Goal: Information Seeking & Learning: Check status

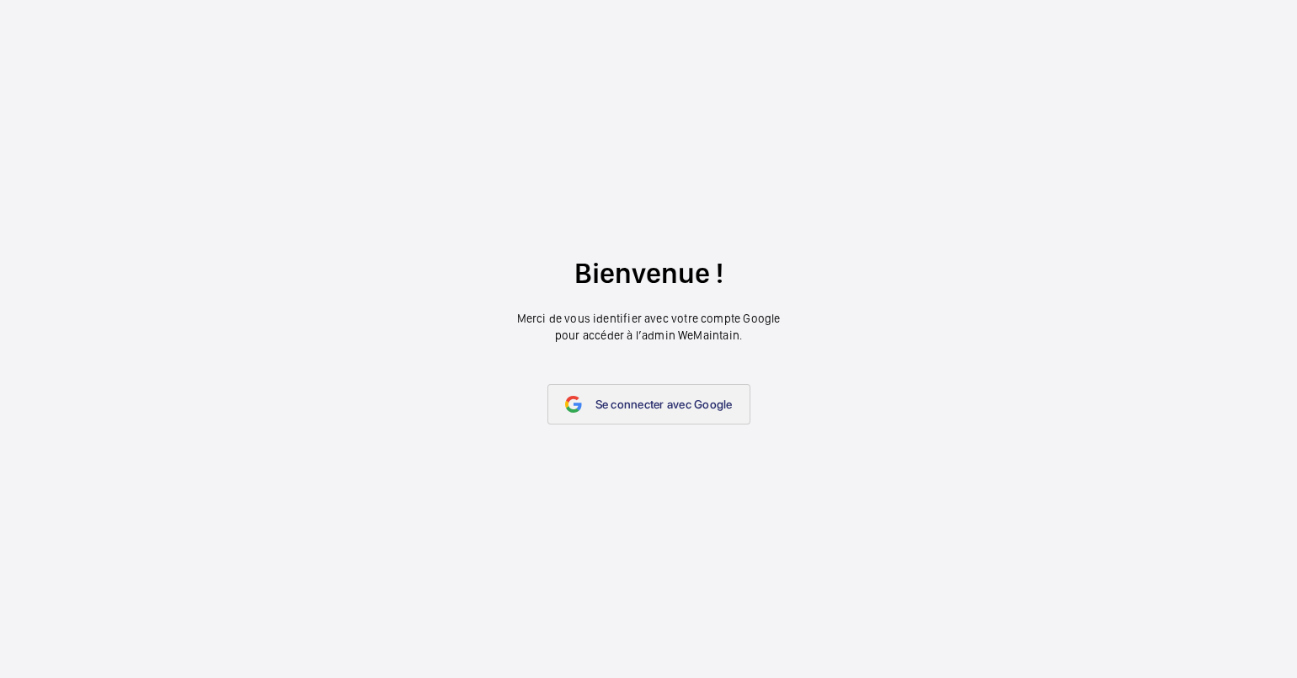
click at [678, 414] on link "Se connecter avec Google" at bounding box center [649, 404] width 203 height 40
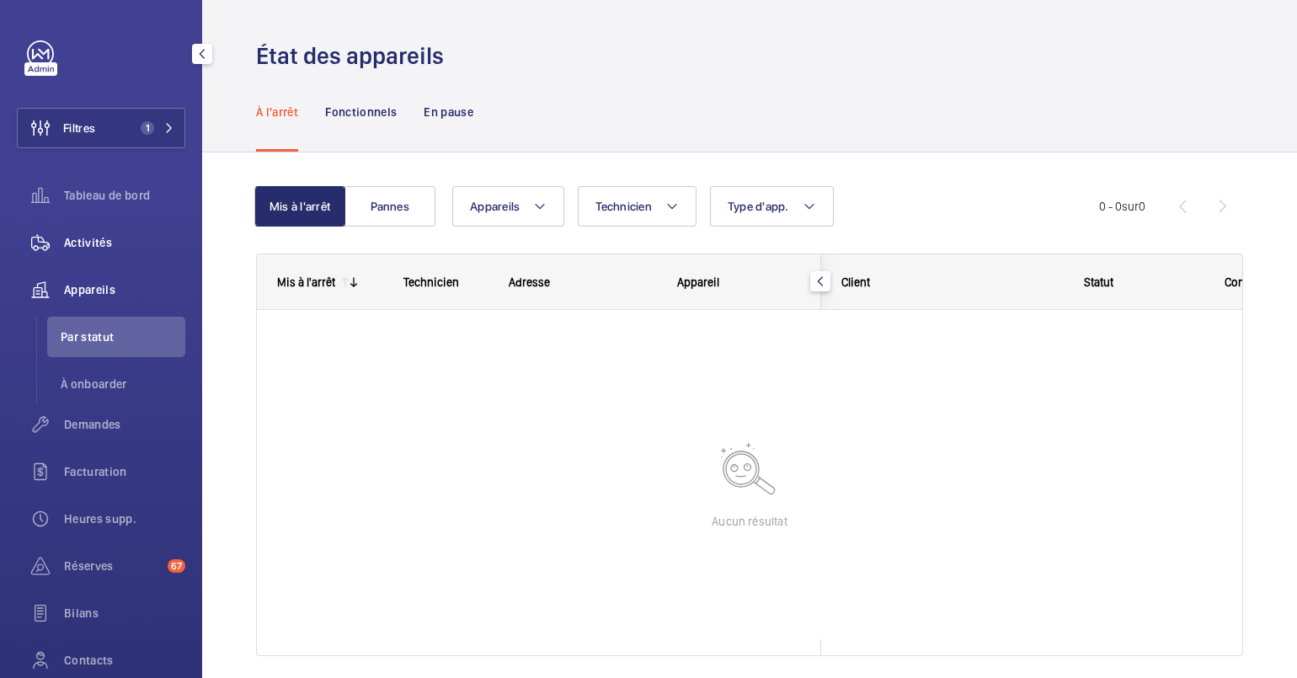
click at [94, 235] on span "Activités" at bounding box center [124, 242] width 121 height 17
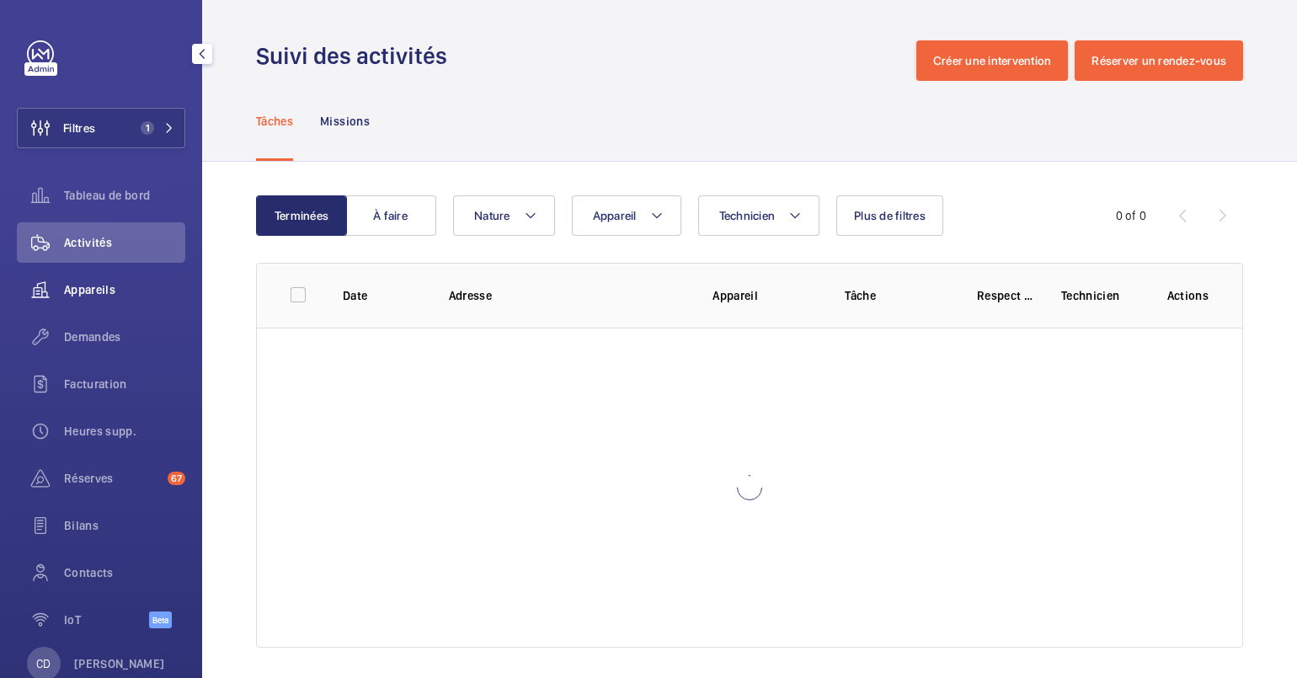
click at [108, 300] on div "Appareils" at bounding box center [101, 290] width 168 height 40
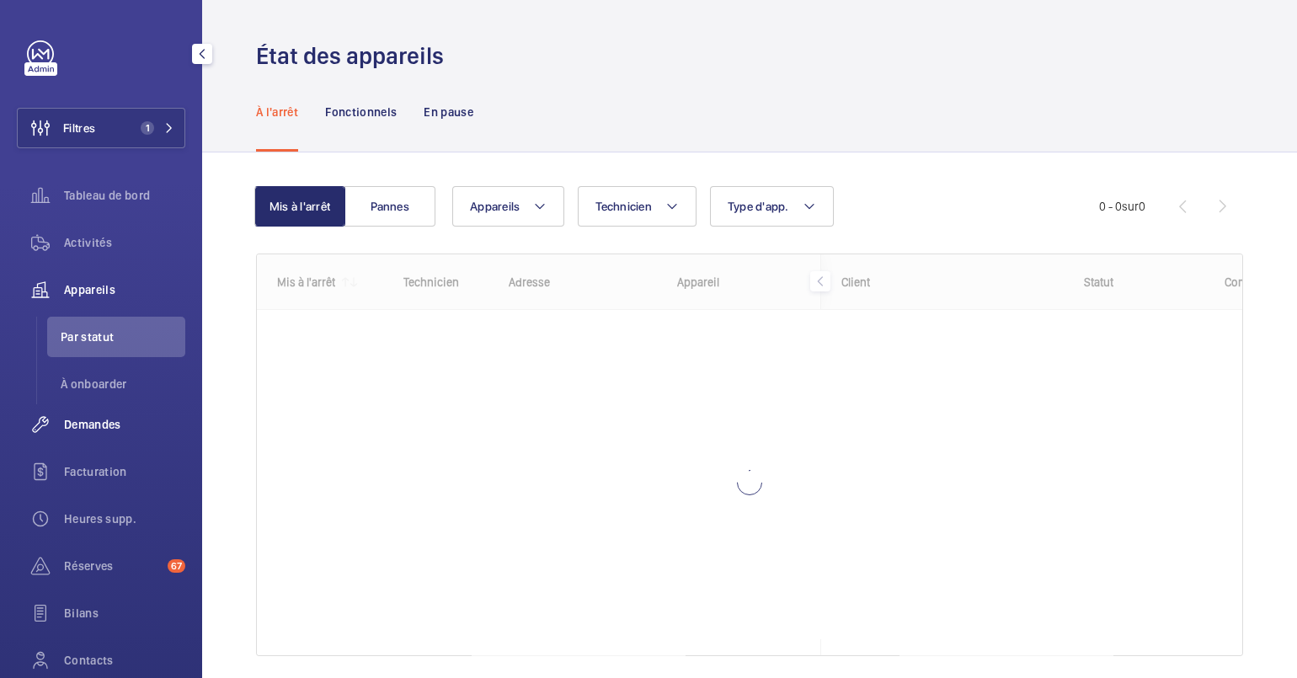
click at [105, 433] on div "Demandes" at bounding box center [101, 424] width 168 height 40
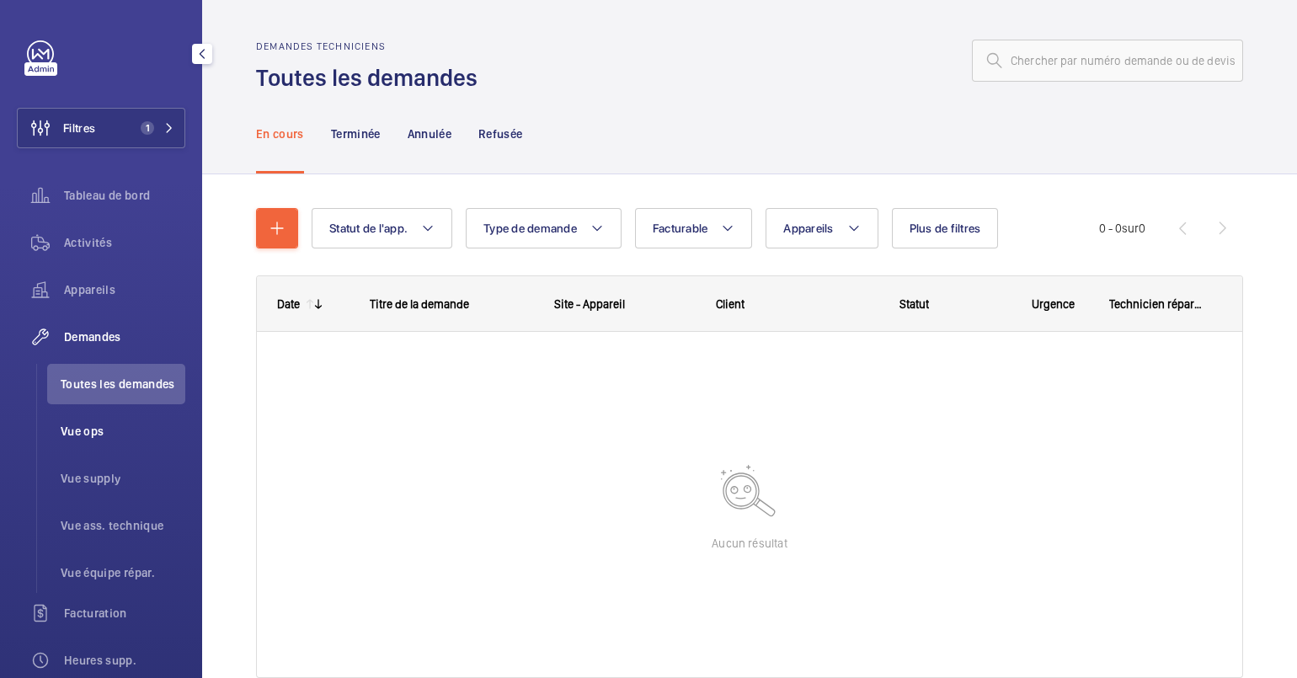
click at [85, 433] on span "Vue ops" at bounding box center [123, 431] width 125 height 17
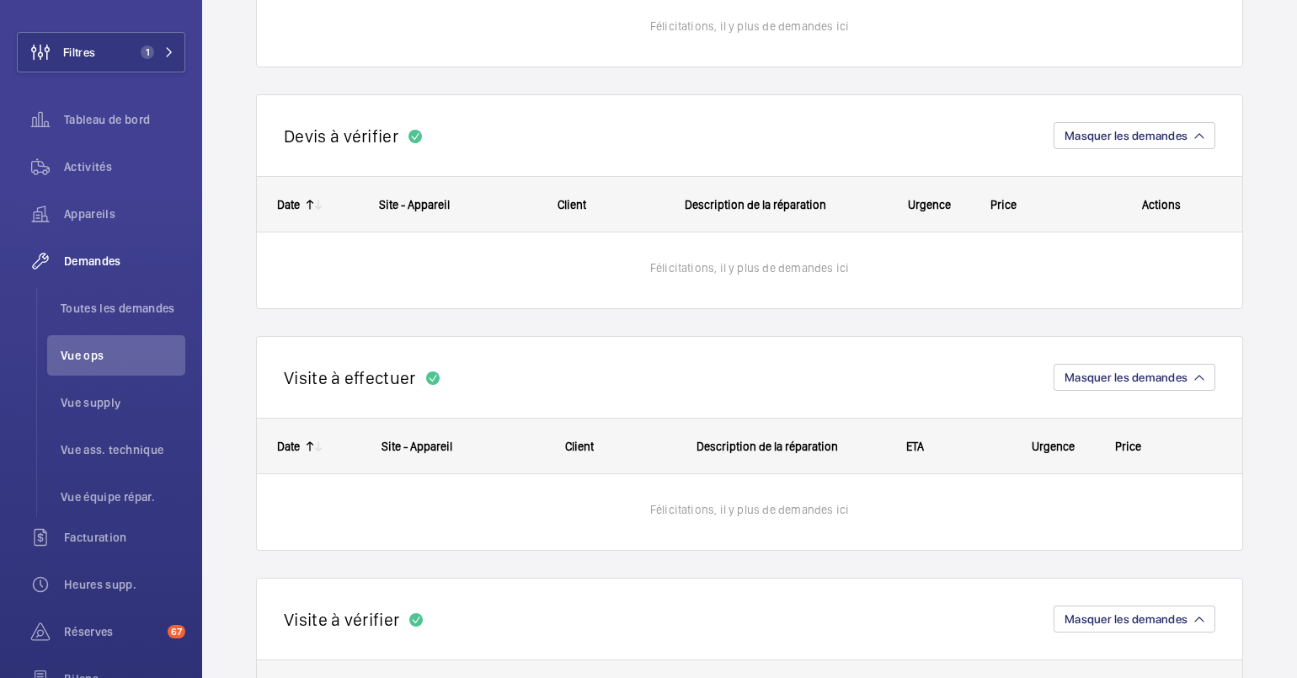
scroll to position [580, 0]
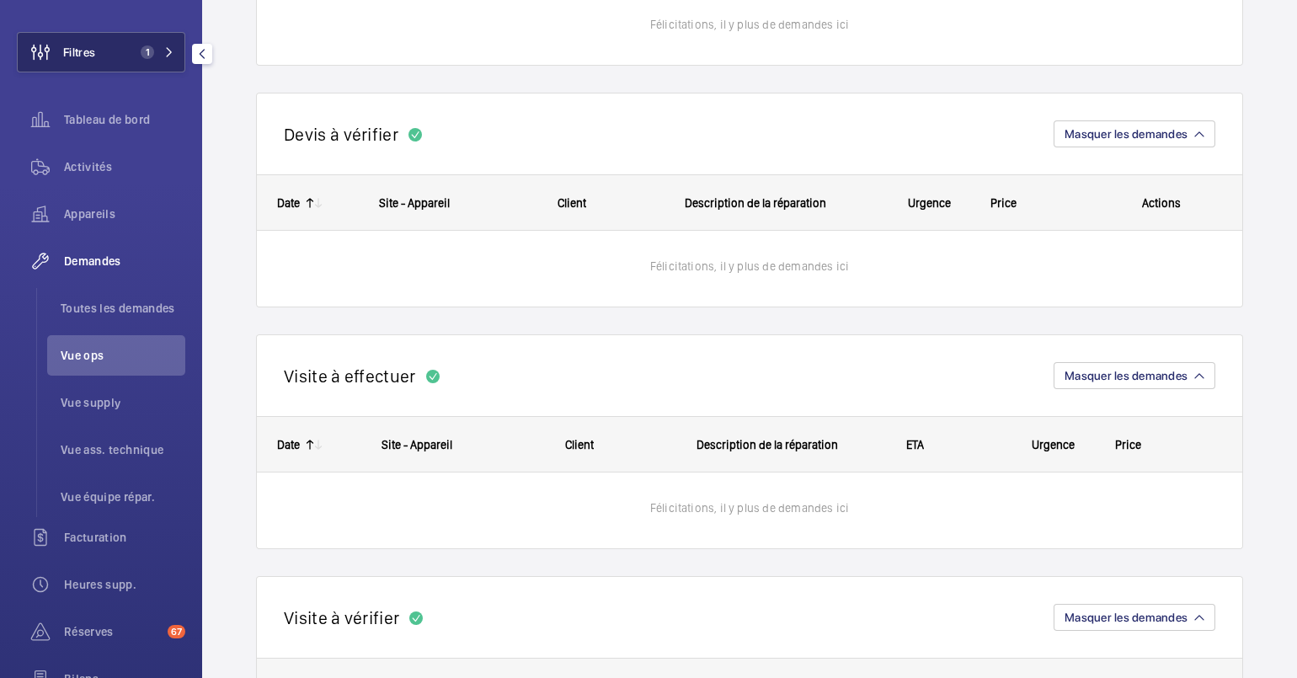
click at [99, 72] on button "Filtres 1" at bounding box center [101, 52] width 168 height 40
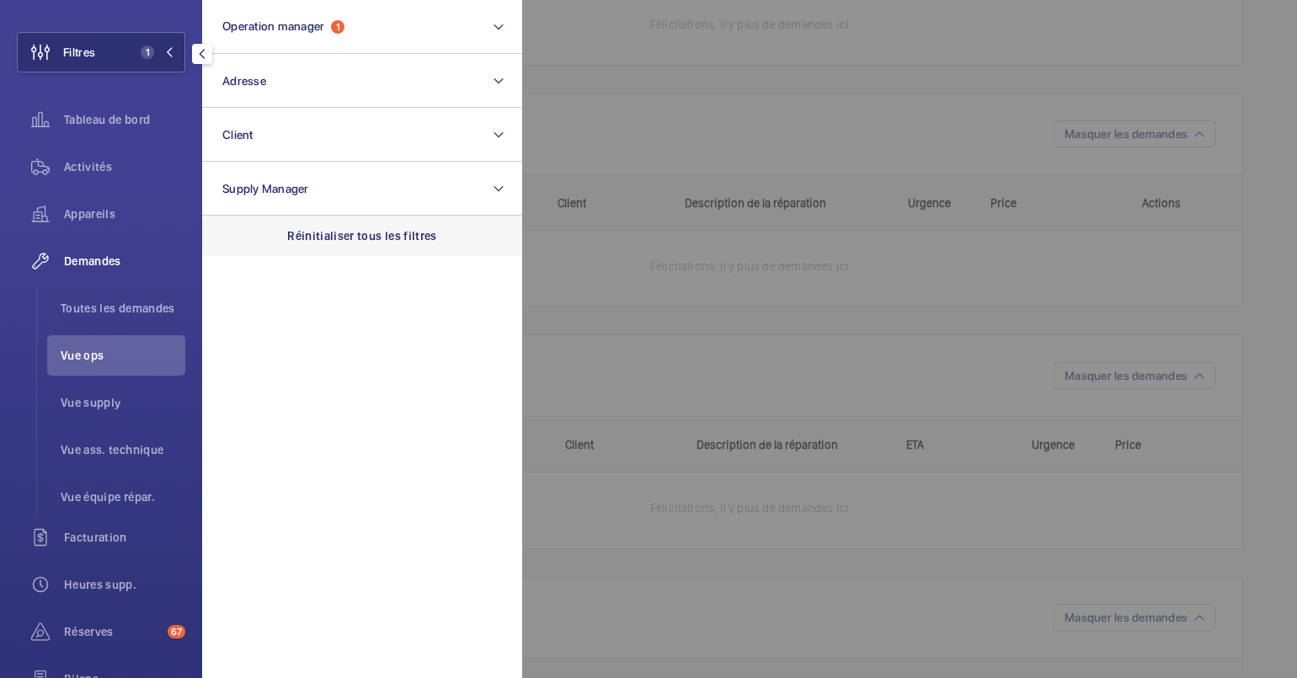
drag, startPoint x: 99, startPoint y: 72, endPoint x: 396, endPoint y: 231, distance: 337.3
click at [185, 72] on wm-front-sidebar-menu-filter "Filtres 1 Operation manager 1 Adresse Client Supply Manager Réinitialiser tous …" at bounding box center [101, 52] width 168 height 40
click at [402, 241] on p "Réinitialiser tous les filtres" at bounding box center [362, 235] width 150 height 17
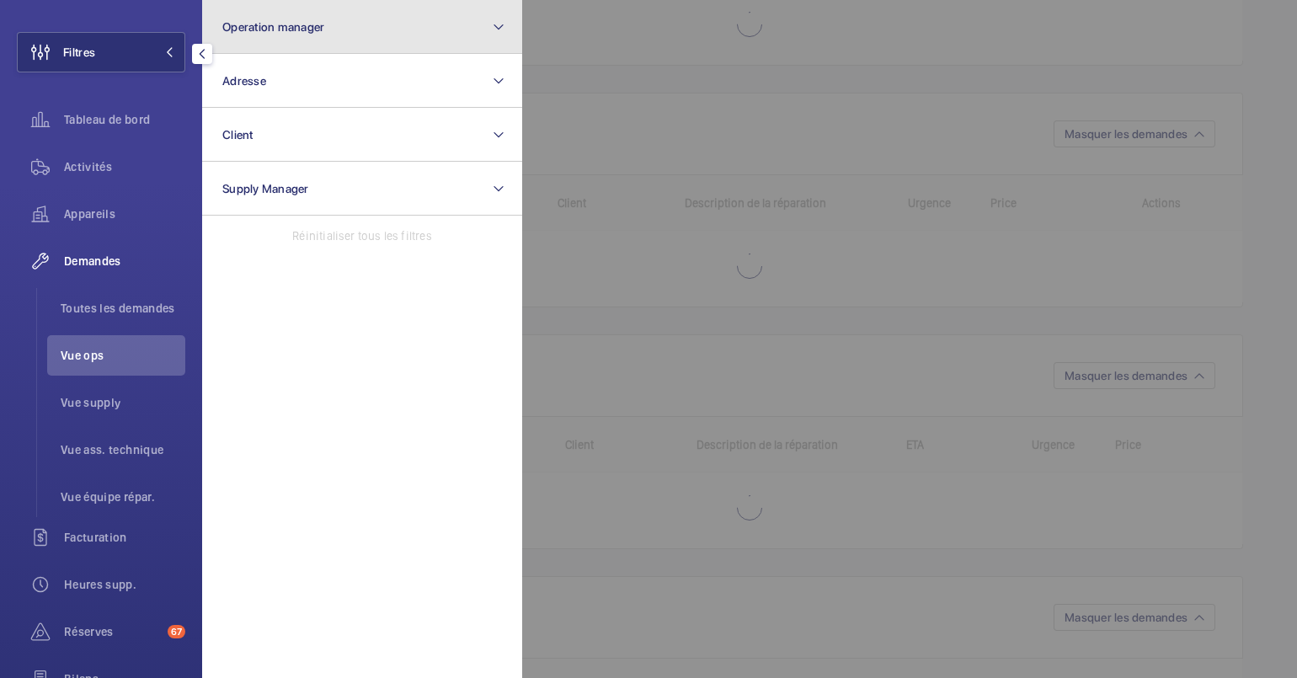
click at [375, 27] on button "Operation manager" at bounding box center [362, 27] width 320 height 54
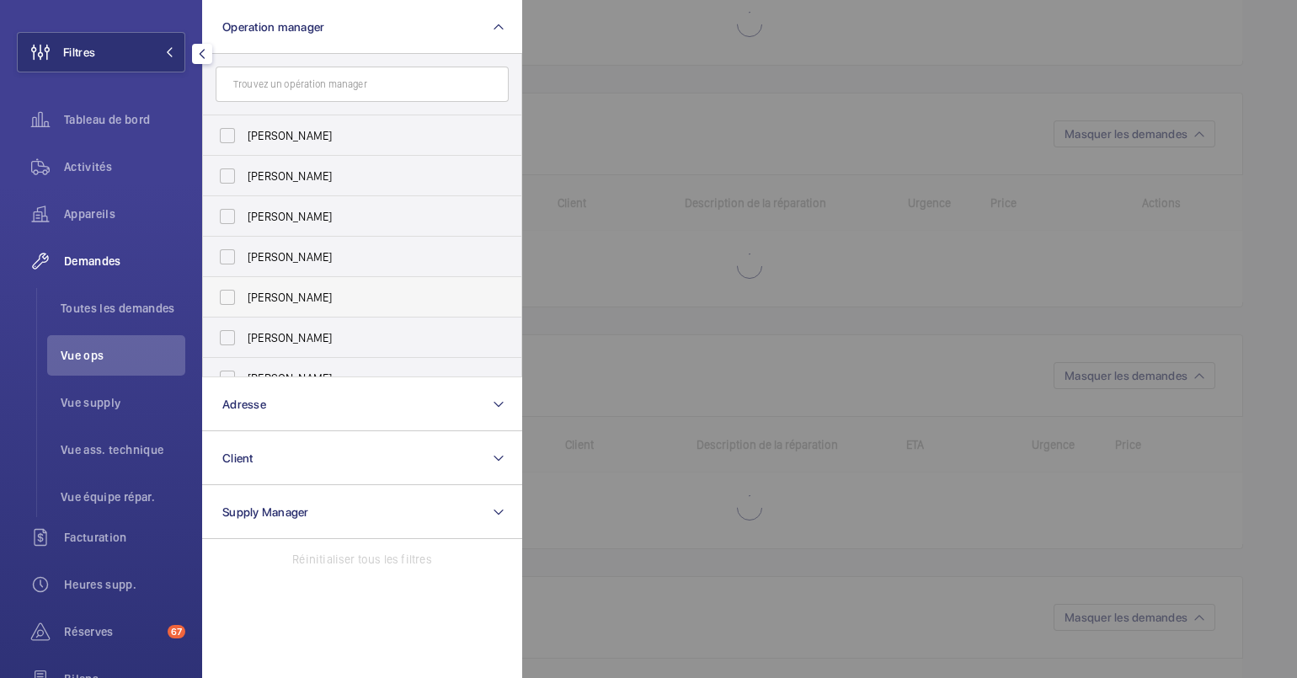
click at [313, 291] on span "[PERSON_NAME]" at bounding box center [364, 297] width 232 height 17
click at [244, 291] on input "[PERSON_NAME]" at bounding box center [228, 298] width 34 height 34
checkbox input "true"
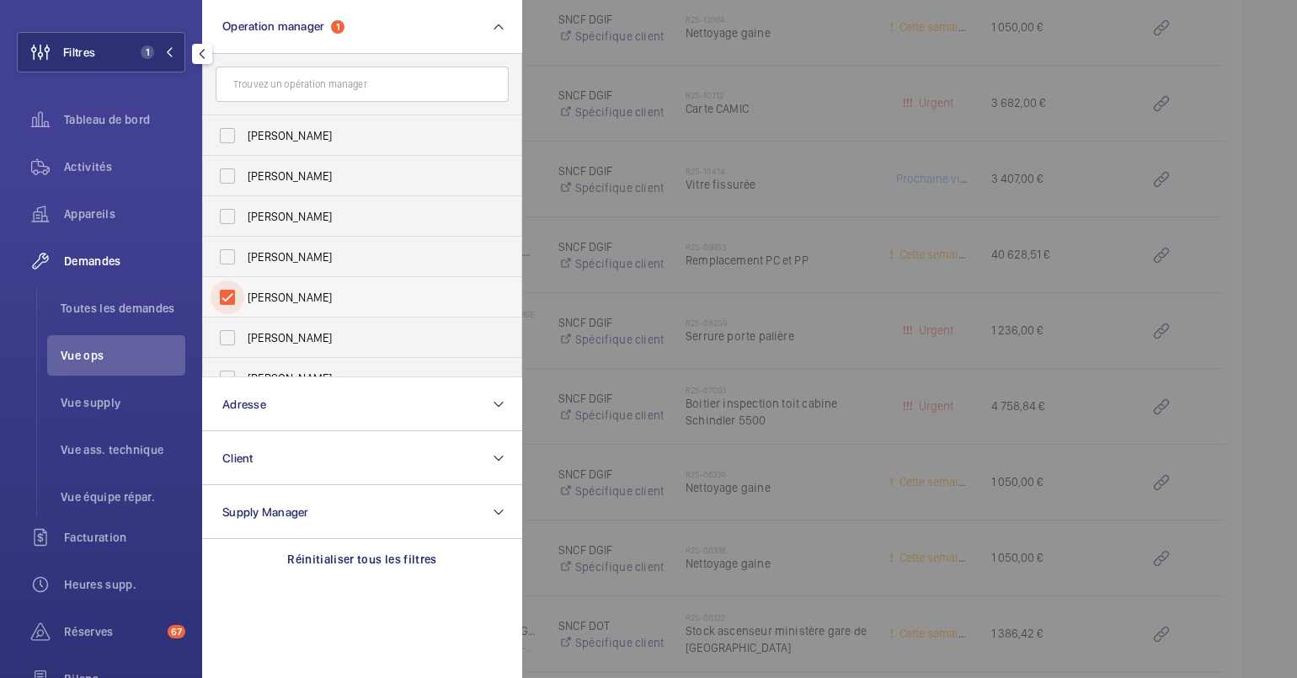
scroll to position [2095, 0]
click at [856, 198] on div at bounding box center [1170, 339] width 1297 height 678
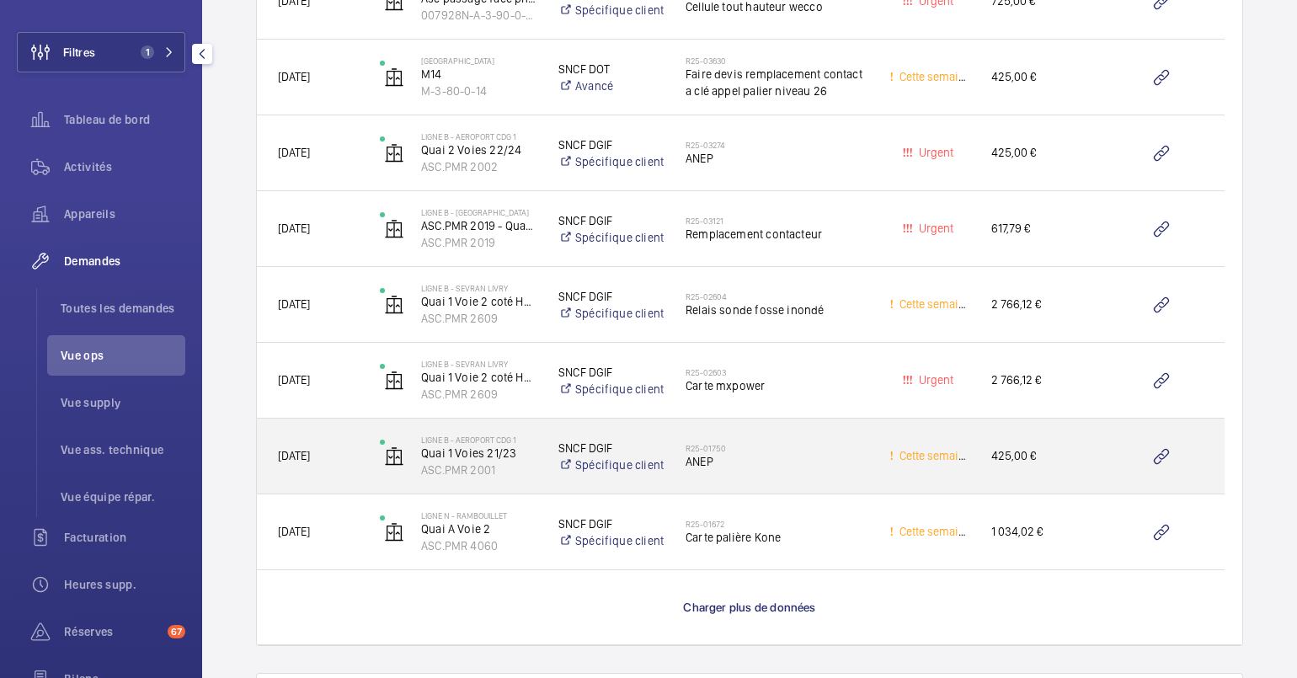
scroll to position [3029, 0]
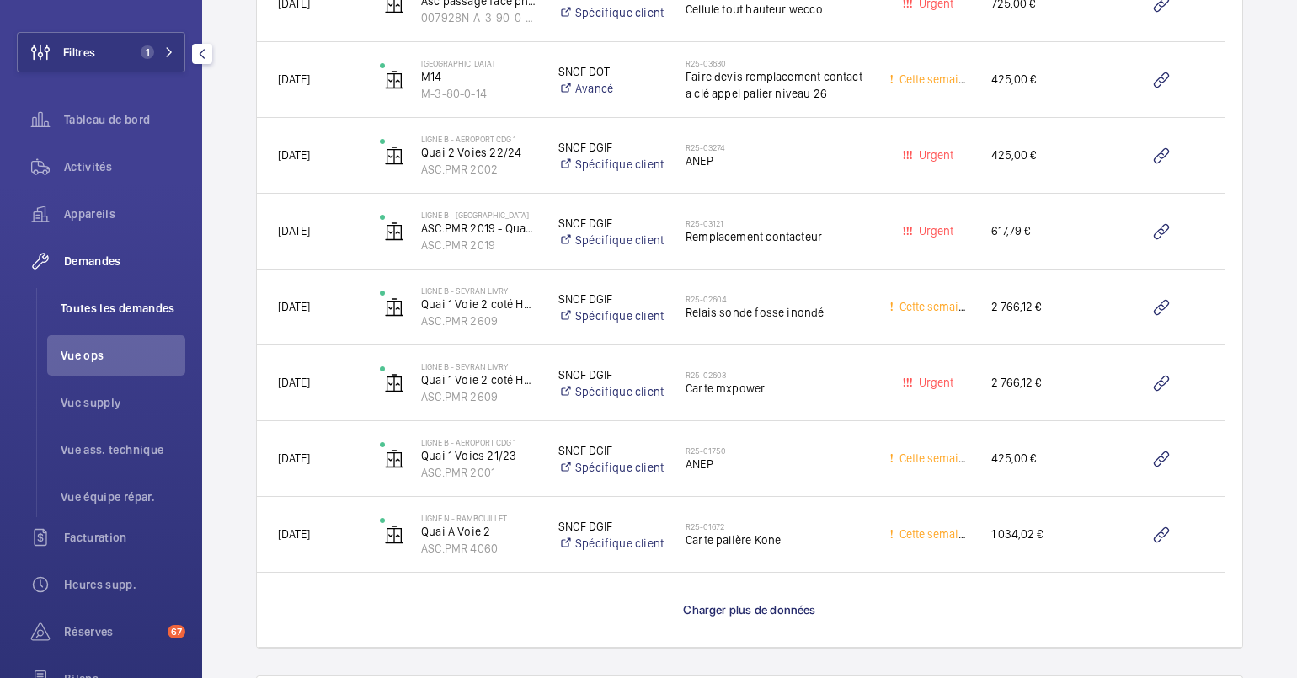
click at [128, 324] on li "Toutes les demandes" at bounding box center [116, 308] width 138 height 40
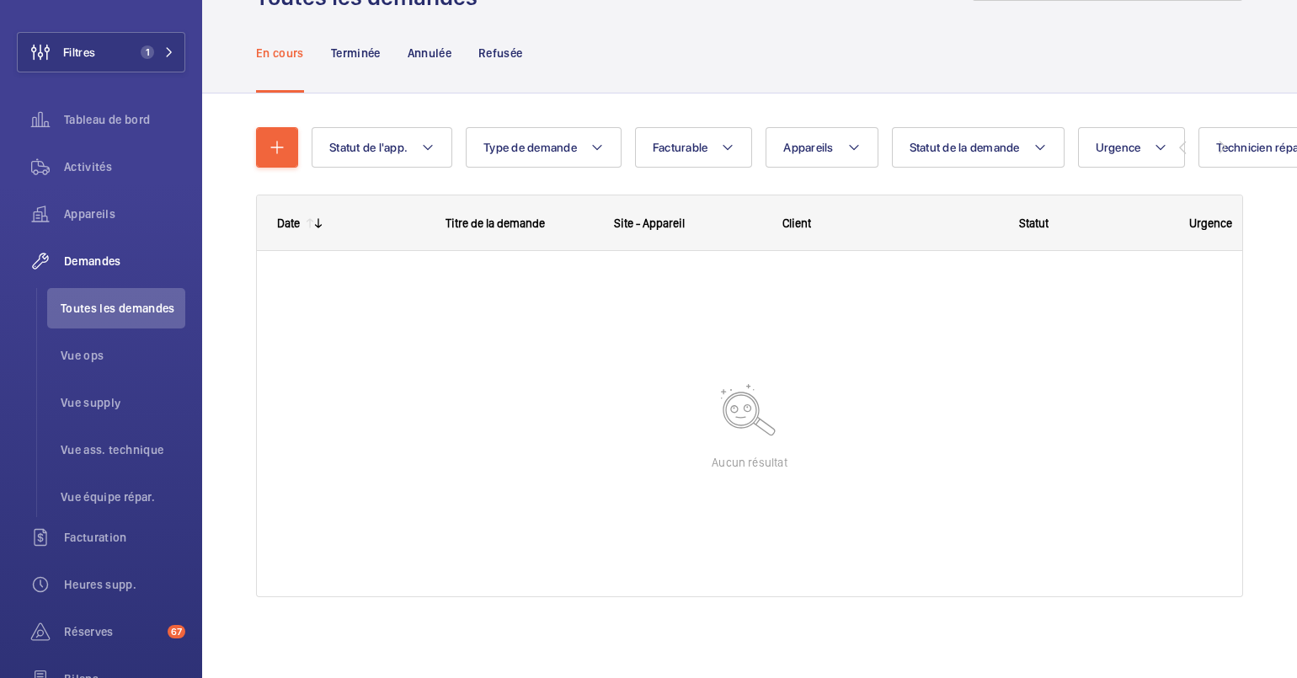
scroll to position [80, 0]
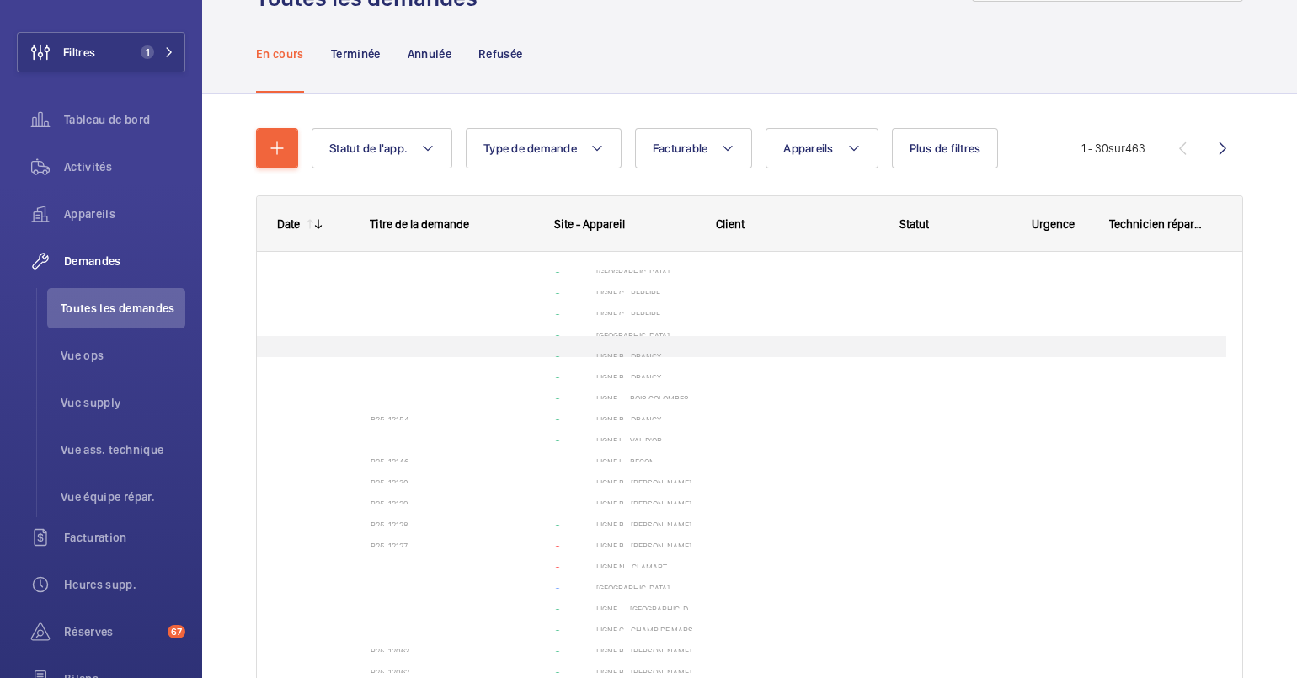
scroll to position [96, 0]
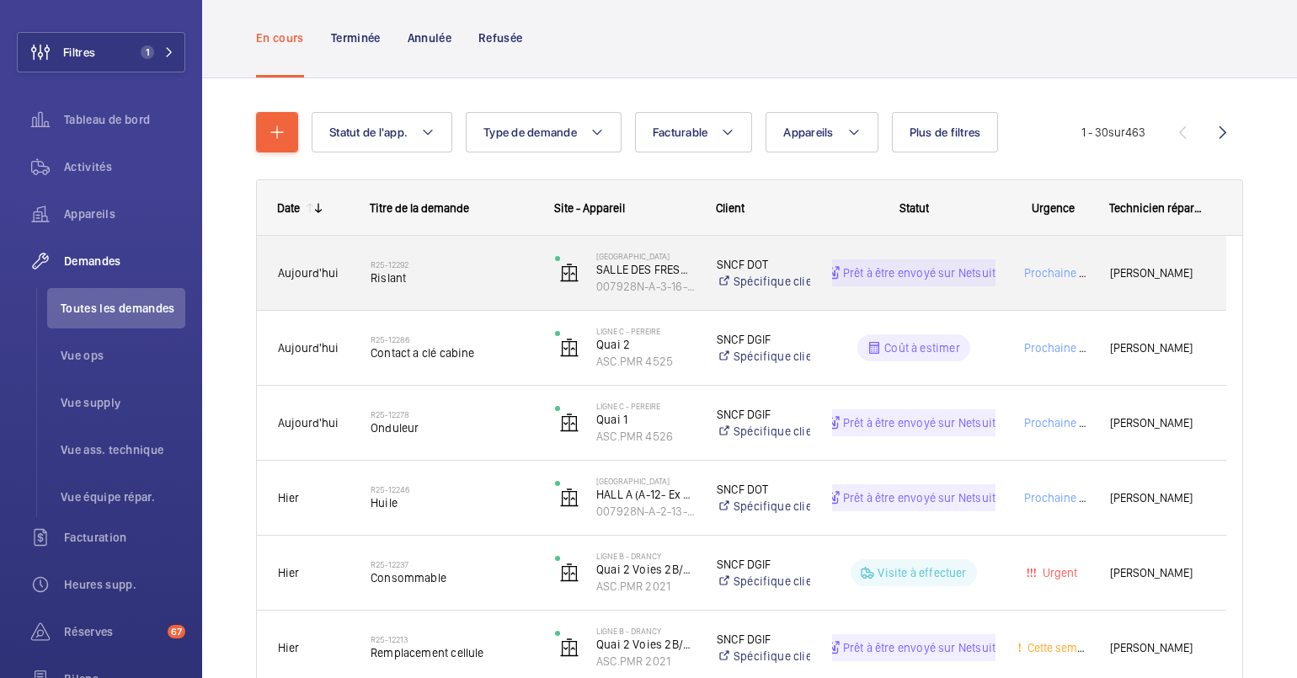
click at [543, 263] on div "[GEOGRAPHIC_DATA] SALLE DES FRESQUES BÂT A FILE 13/14,SNCF 007928N-A-3-16-0-24" at bounding box center [615, 272] width 160 height 69
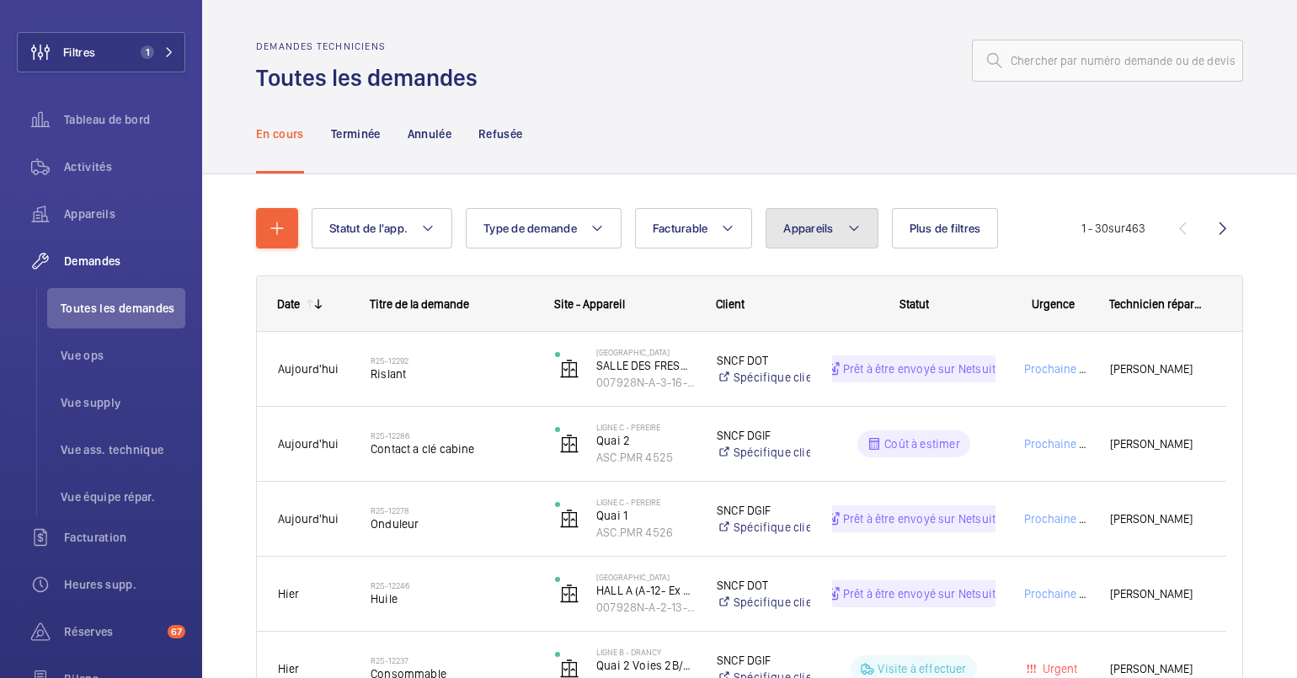
click at [804, 223] on span "Appareils" at bounding box center [809, 228] width 50 height 13
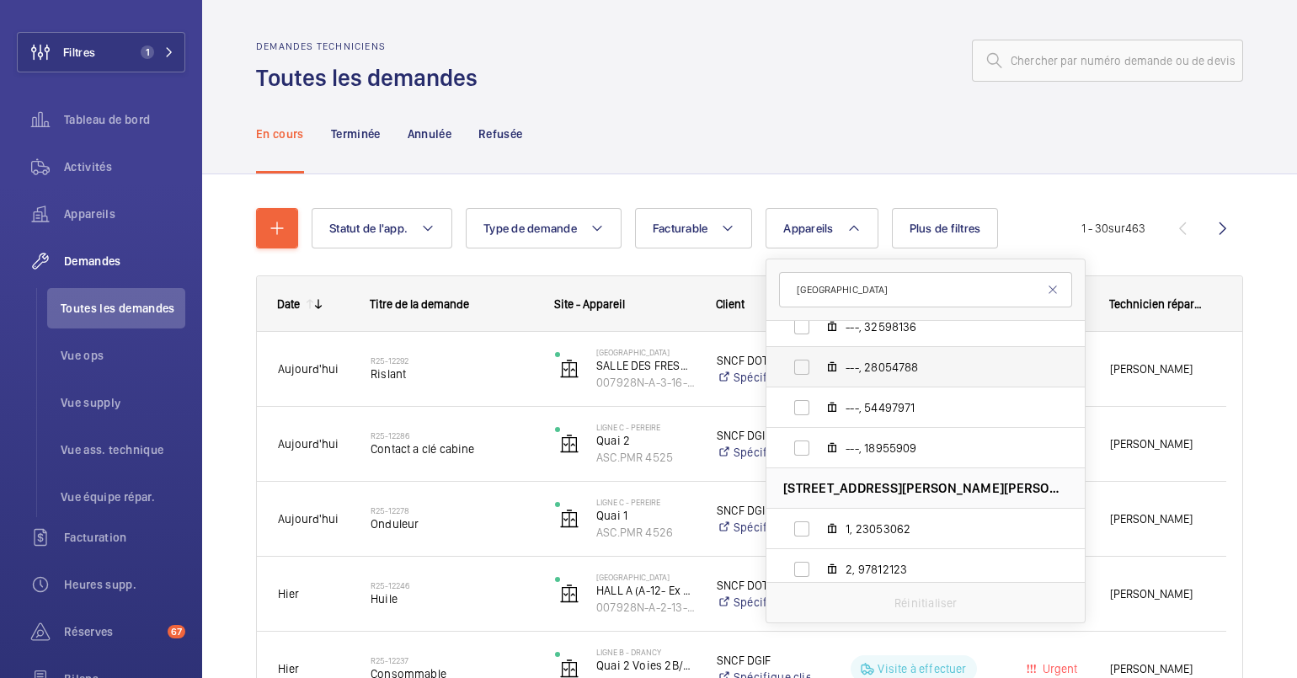
scroll to position [1188, 0]
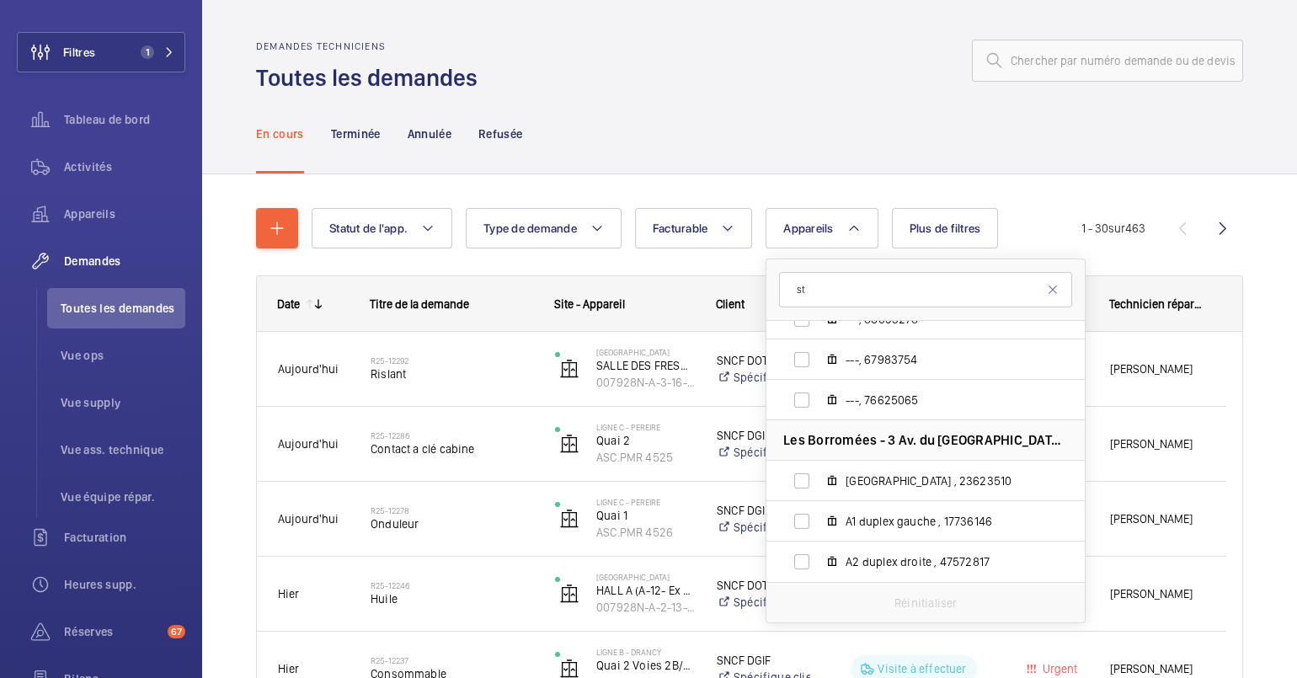
type input "s"
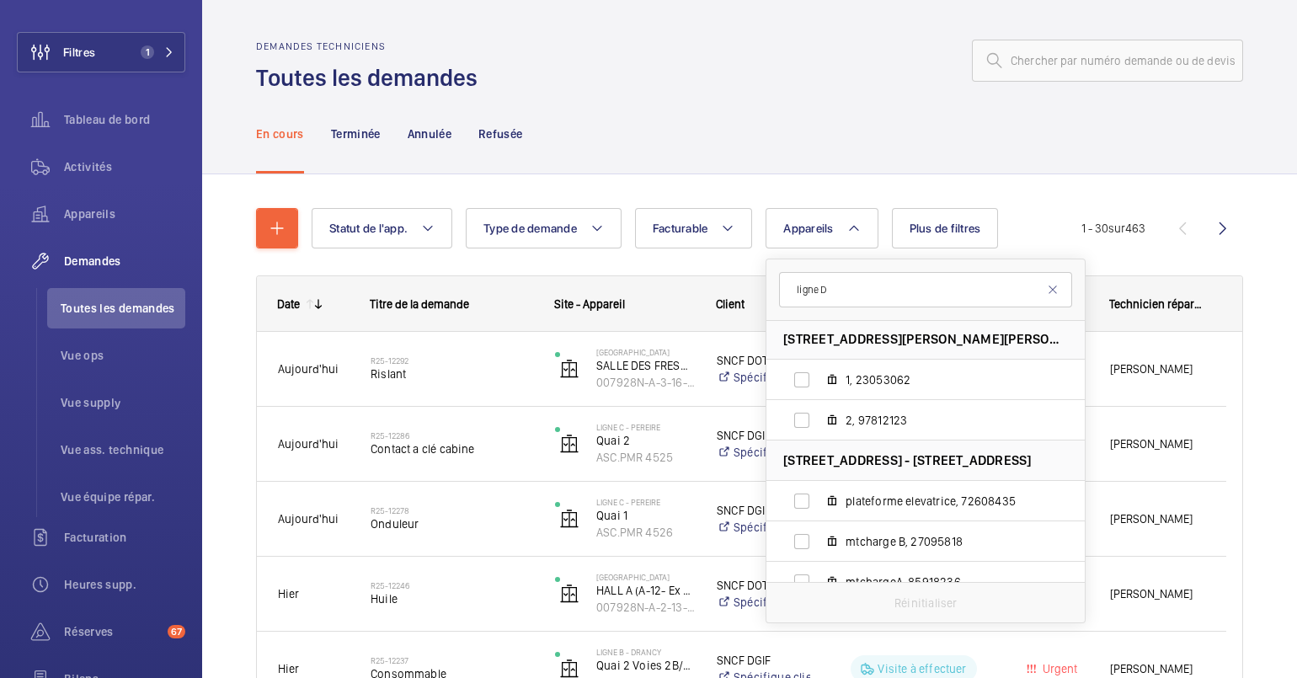
scroll to position [0, 0]
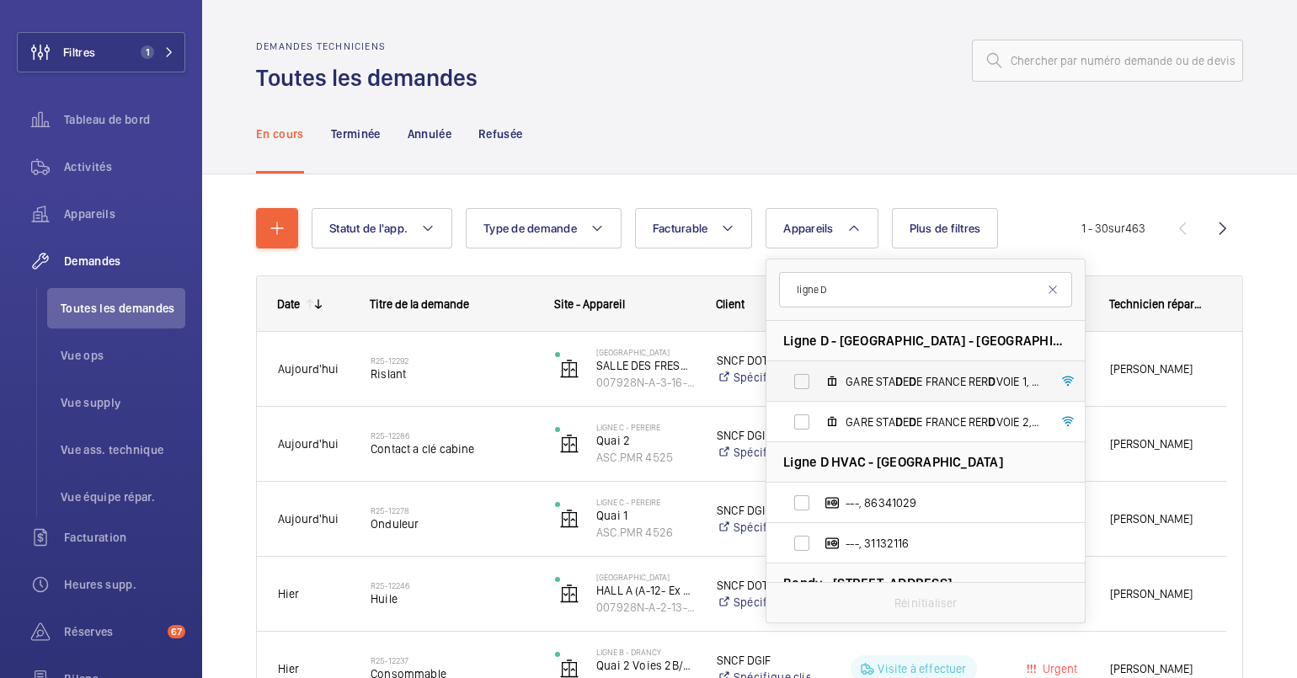
type input "ligne D"
click at [880, 367] on label "GARE STA D E D E FRANCE RER D VOIE 1, ASC.PMR 2110" at bounding box center [912, 381] width 291 height 40
click at [819, 367] on input "GARE STA D E D E FRANCE RER D VOIE 1, ASC.PMR 2110" at bounding box center [802, 382] width 34 height 34
checkbox input "true"
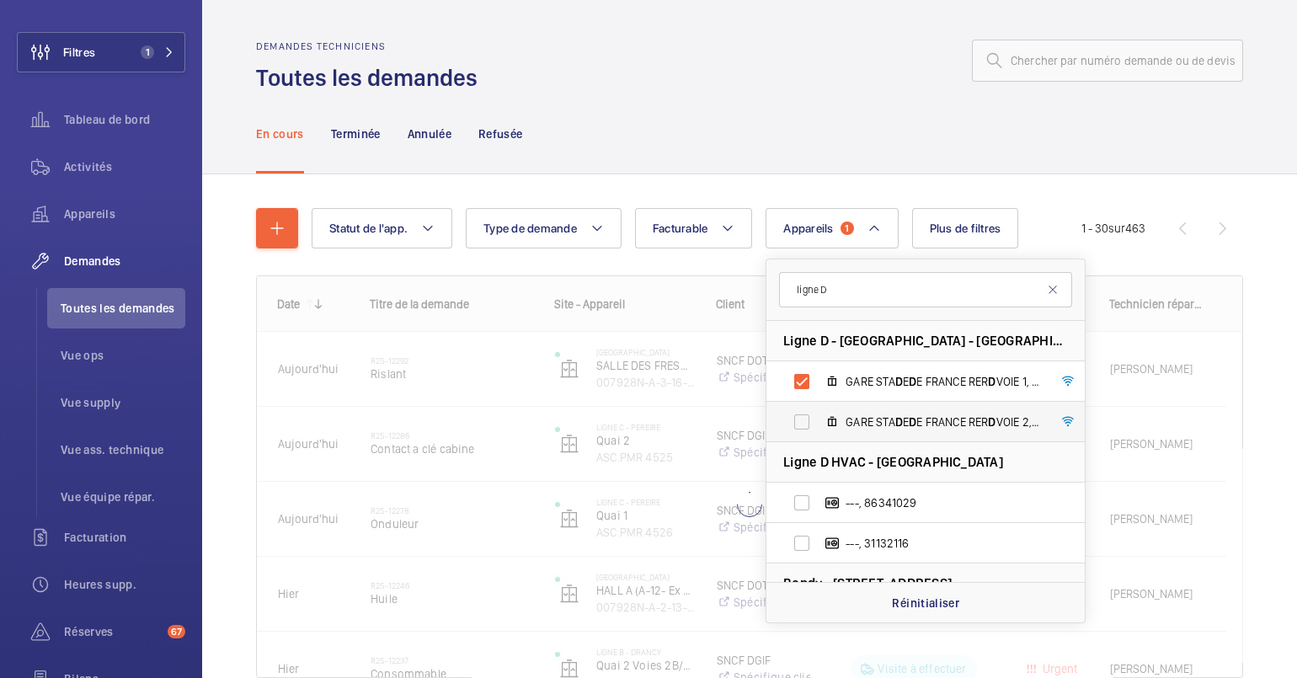
click at [871, 409] on label "GARE STA D E D E FRANCE RER D VOIE 2, ASC.PMR 2109" at bounding box center [912, 422] width 291 height 40
click at [819, 409] on input "GARE STA D E D E FRANCE RER D VOIE 2, ASC.PMR 2109" at bounding box center [802, 422] width 34 height 34
checkbox input "true"
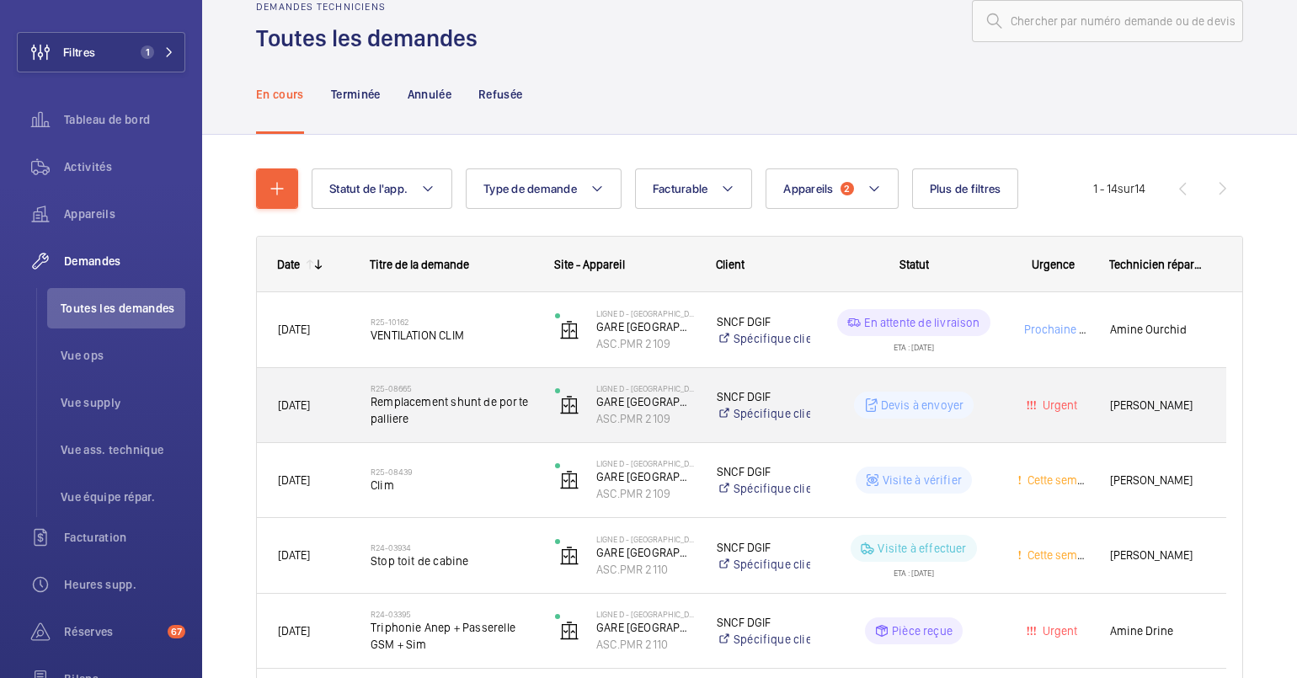
scroll to position [41, 0]
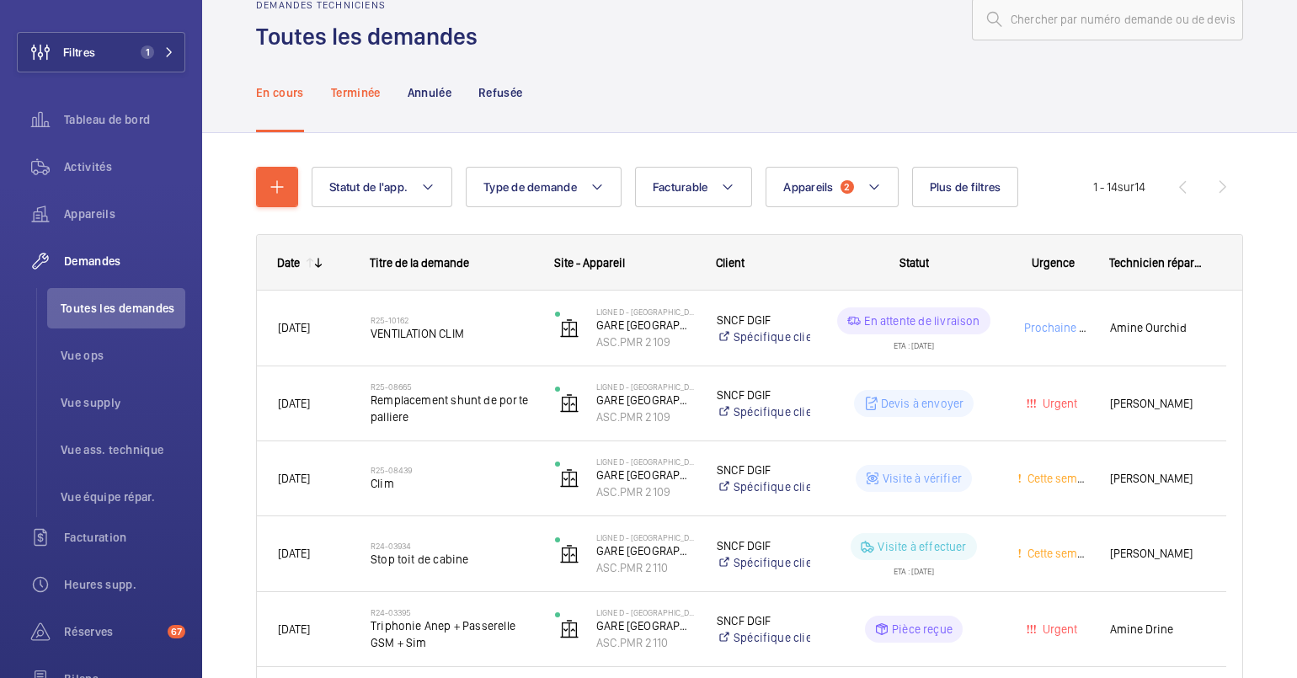
click at [344, 92] on p "Terminée" at bounding box center [356, 92] width 50 height 17
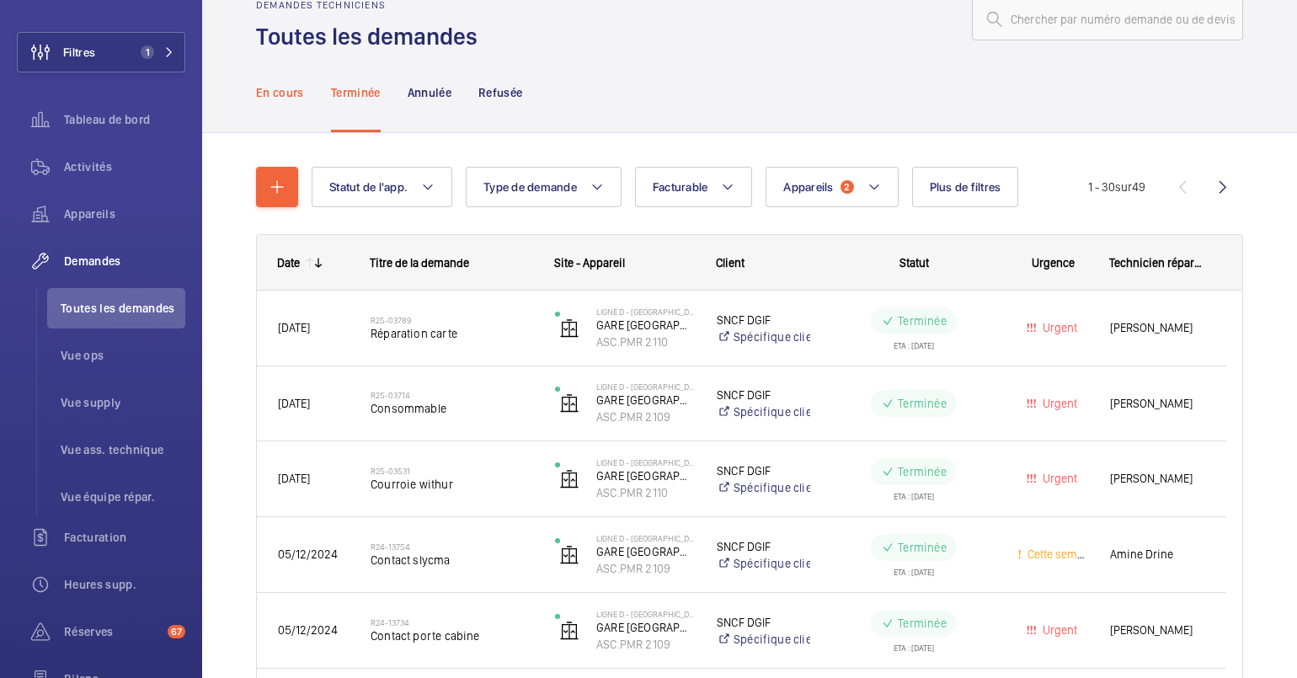
click at [291, 93] on p "En cours" at bounding box center [280, 92] width 48 height 17
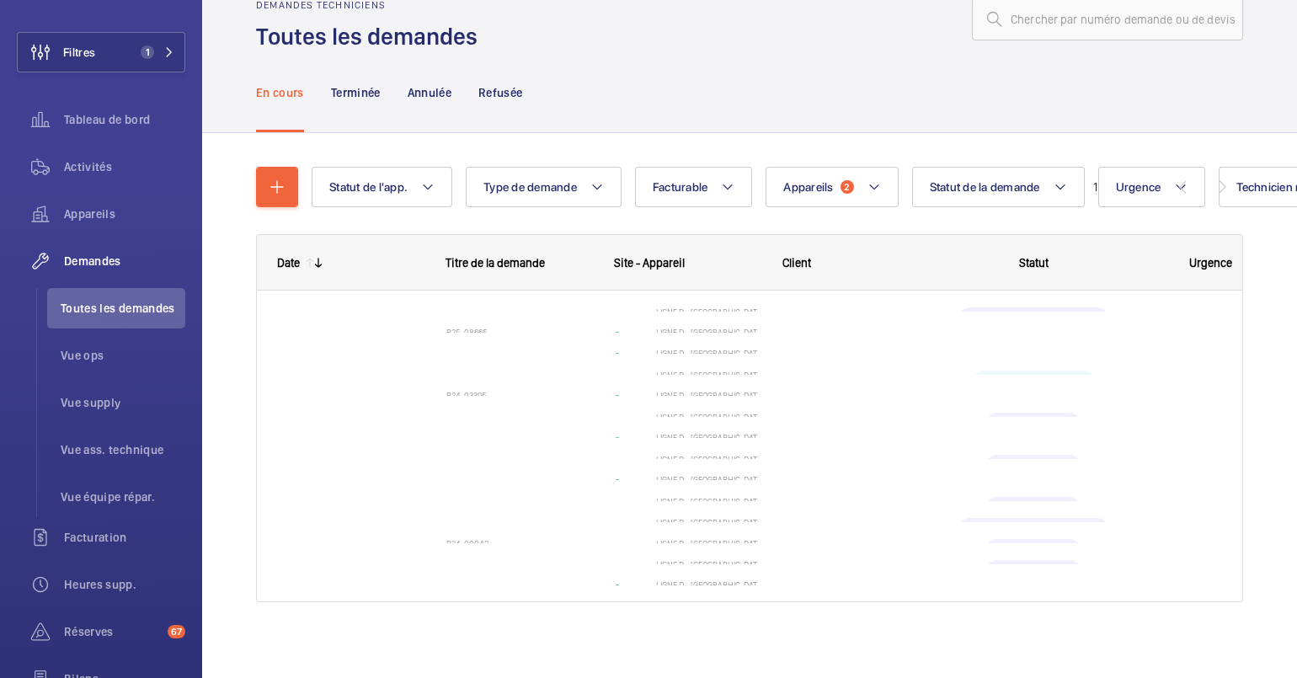
scroll to position [41, 0]
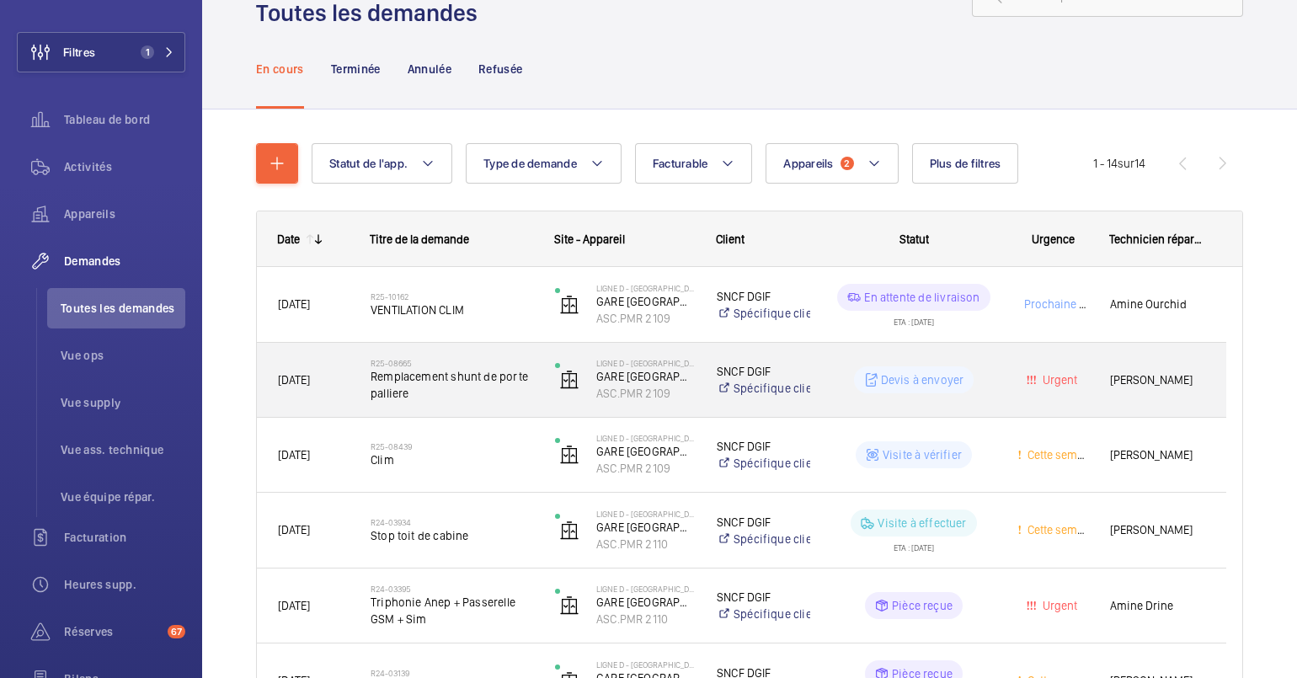
scroll to position [130, 0]
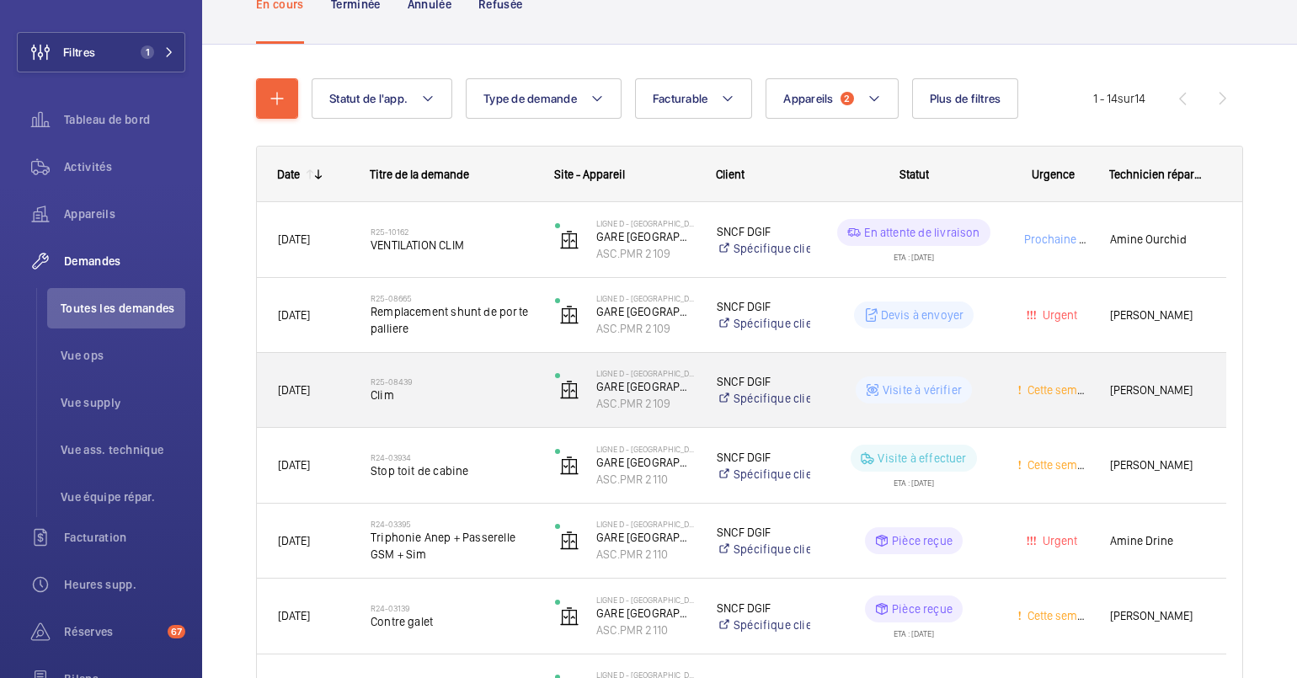
click at [417, 372] on div "R25-08439 Clim" at bounding box center [452, 390] width 163 height 49
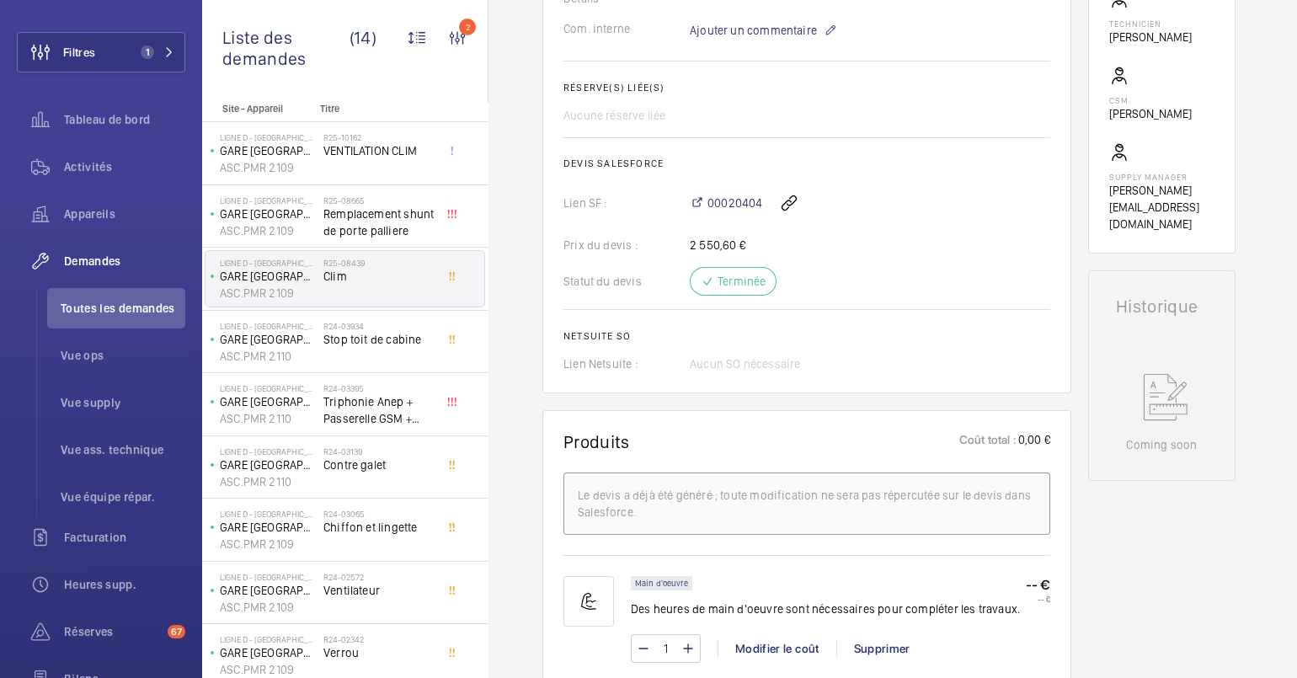
scroll to position [671, 0]
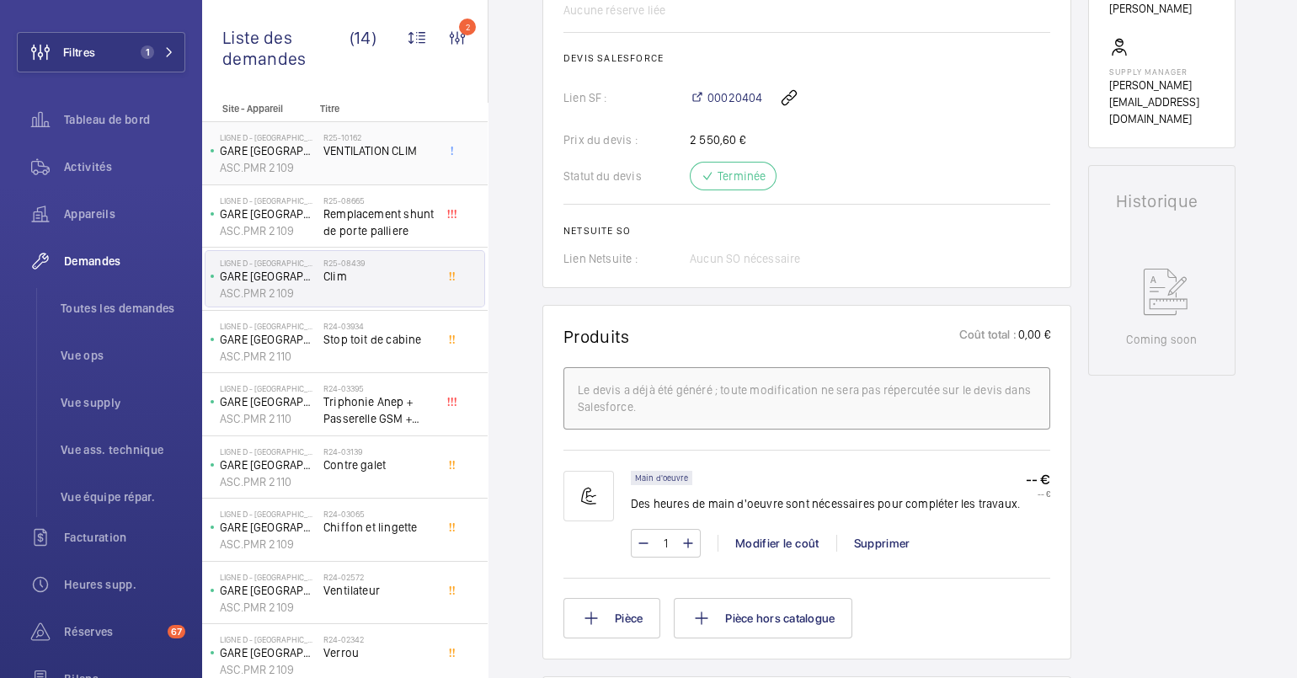
click at [339, 148] on span "VENTILATION CLIM" at bounding box center [379, 150] width 111 height 17
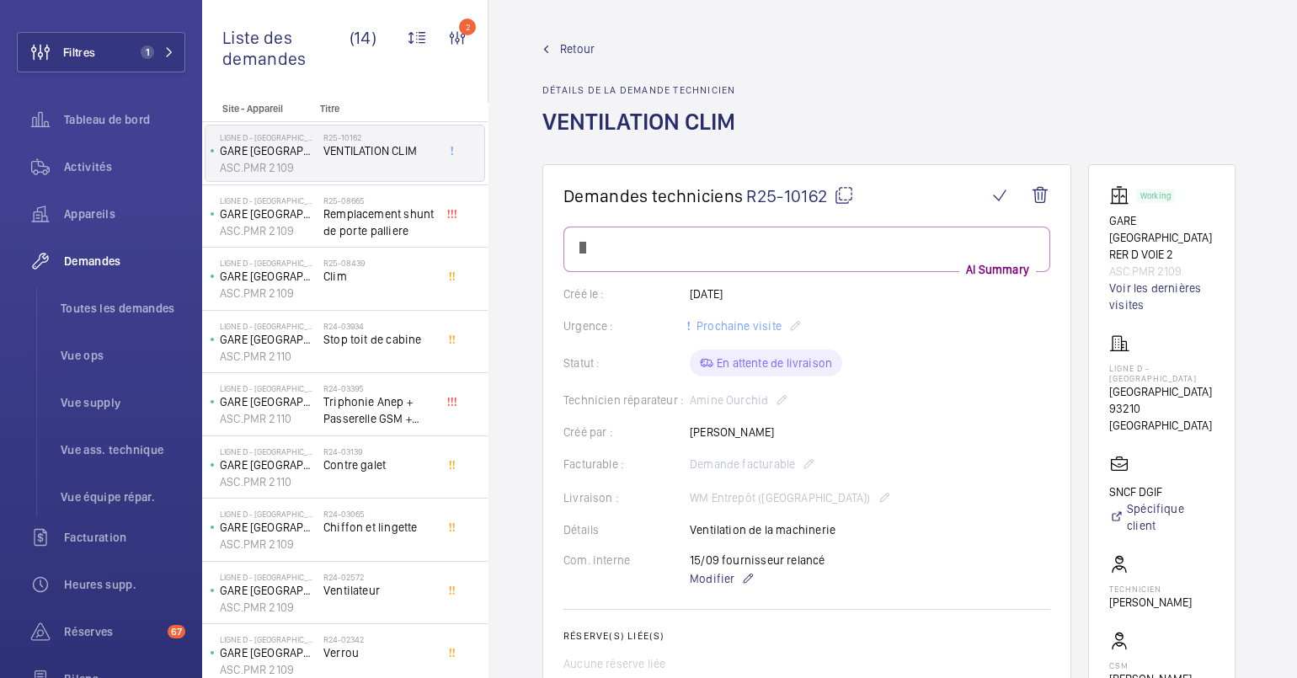
click at [627, 296] on div "Créé le : [DATE]" at bounding box center [807, 294] width 487 height 17
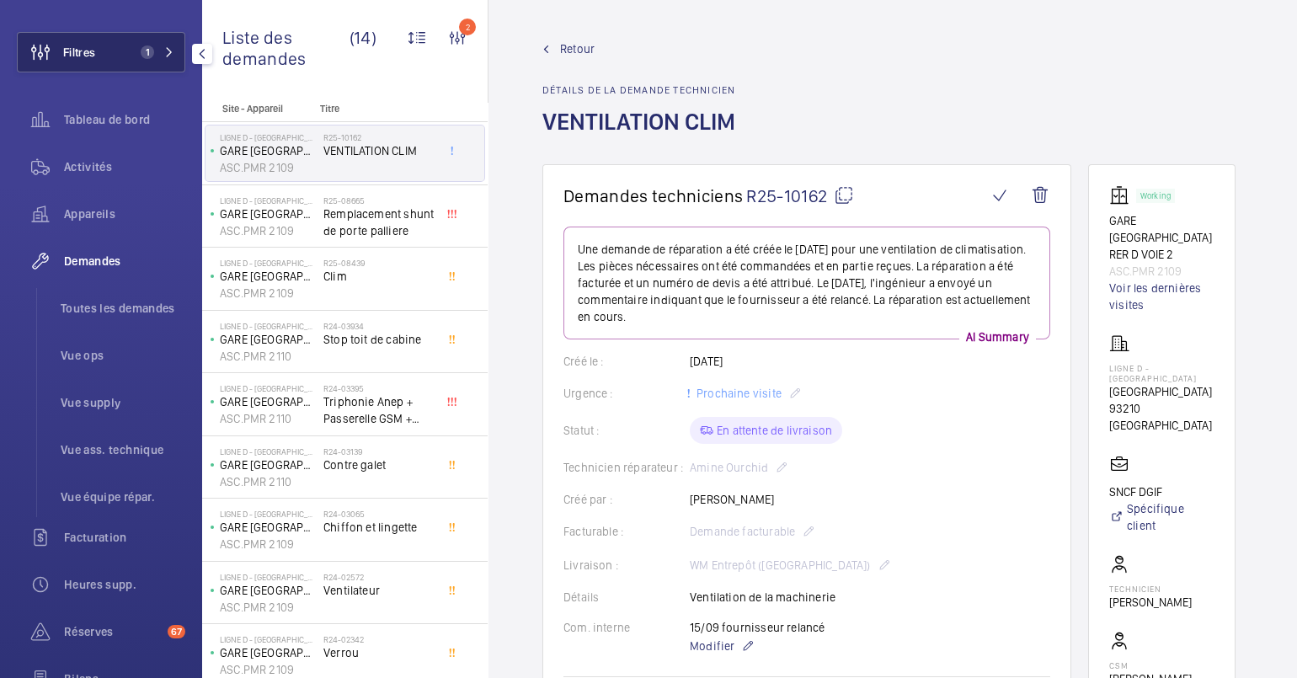
click at [159, 59] on button "Filtres 1" at bounding box center [101, 52] width 168 height 40
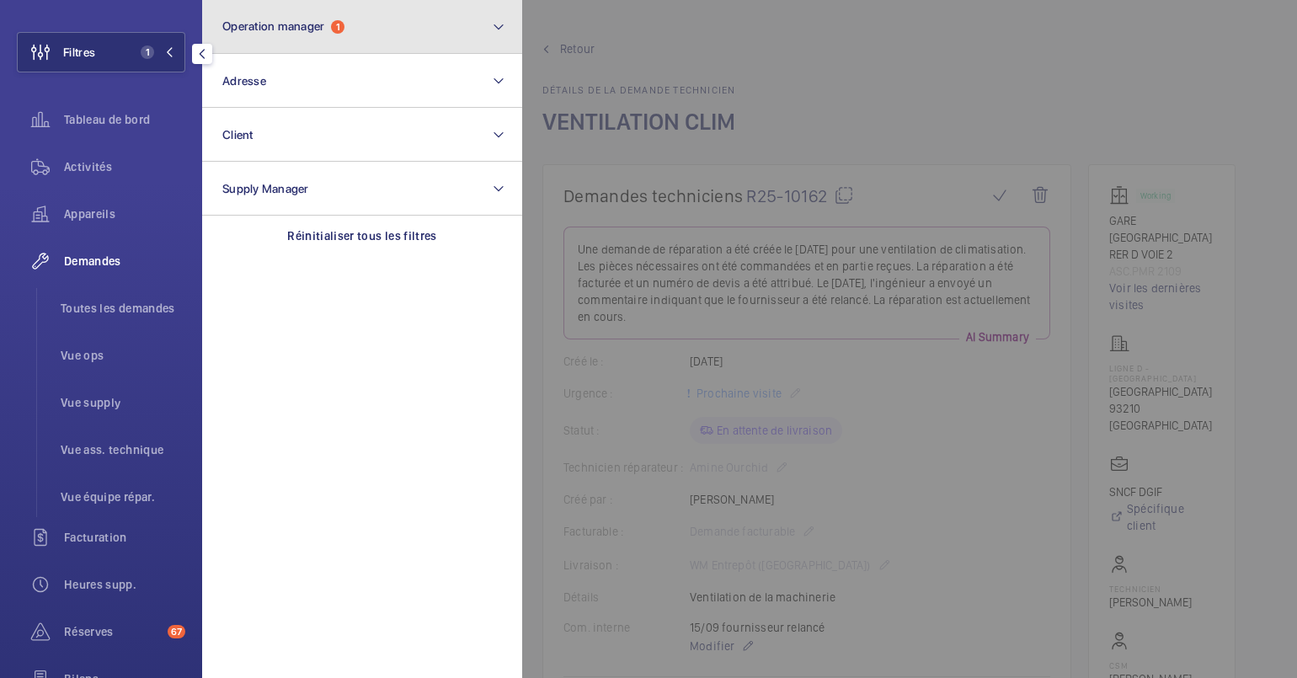
click at [323, 43] on button "Operation manager 1" at bounding box center [362, 27] width 320 height 54
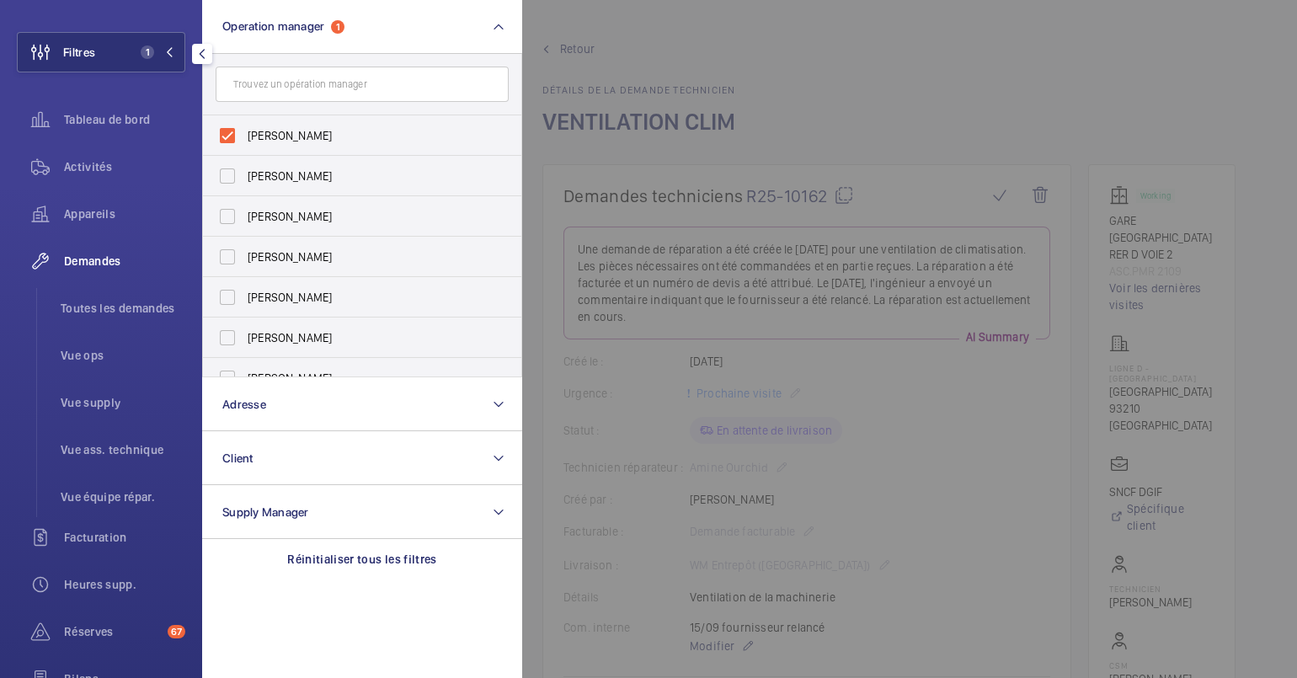
click at [805, 179] on div at bounding box center [1170, 339] width 1297 height 678
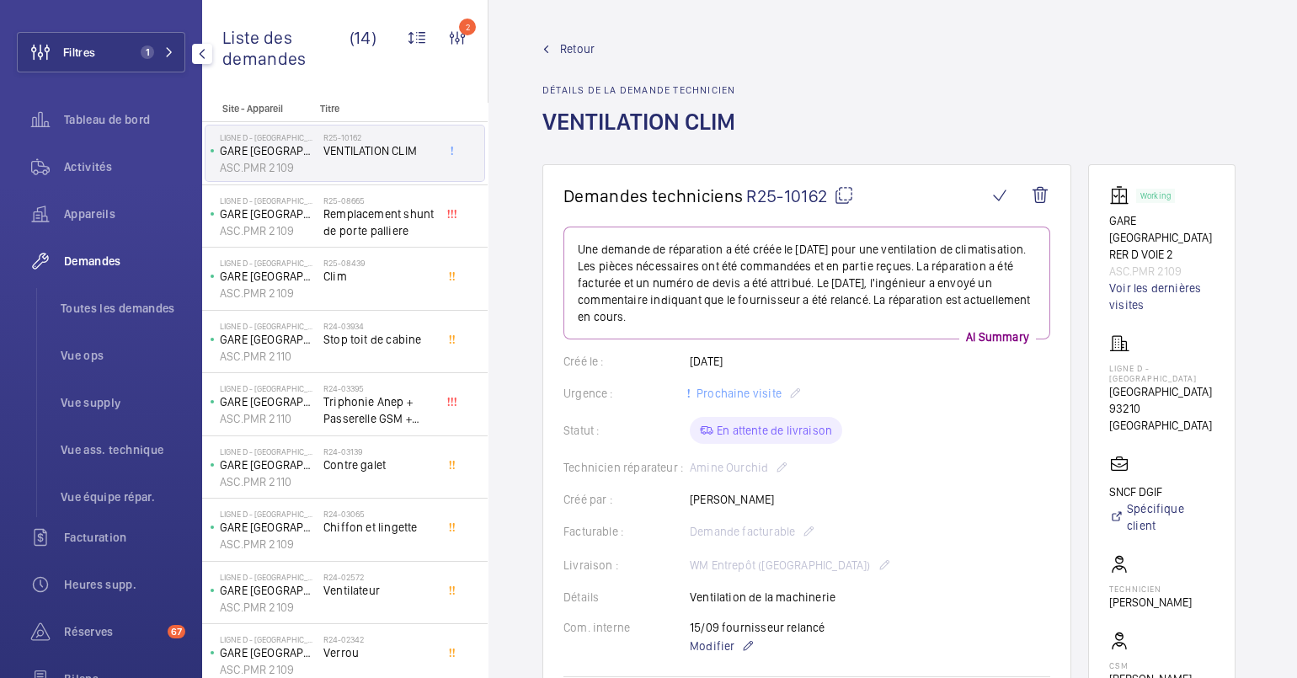
click at [577, 35] on wm-front-admin-header "Retour Détails de la demande technicien VENTILATION CLIM" at bounding box center [893, 82] width 809 height 164
click at [577, 42] on span "Retour" at bounding box center [577, 48] width 35 height 17
click at [563, 51] on span "Retour" at bounding box center [577, 48] width 35 height 17
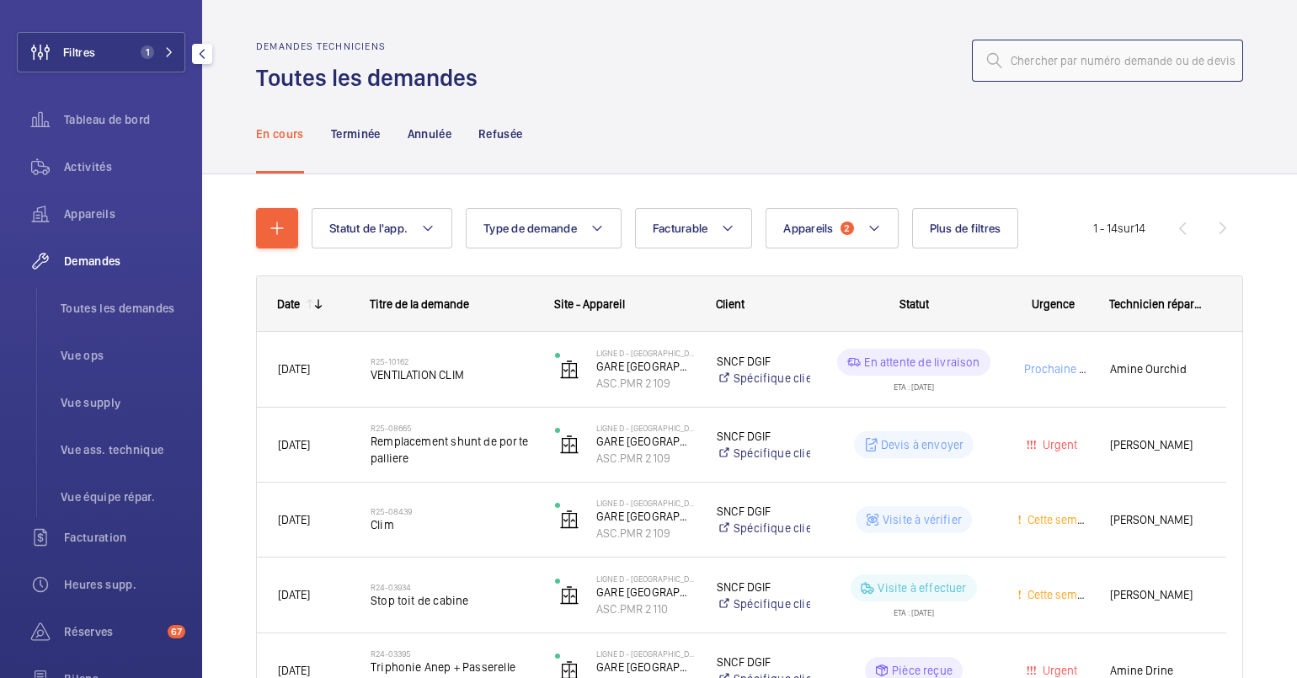
click at [1070, 53] on input "text" at bounding box center [1107, 61] width 271 height 42
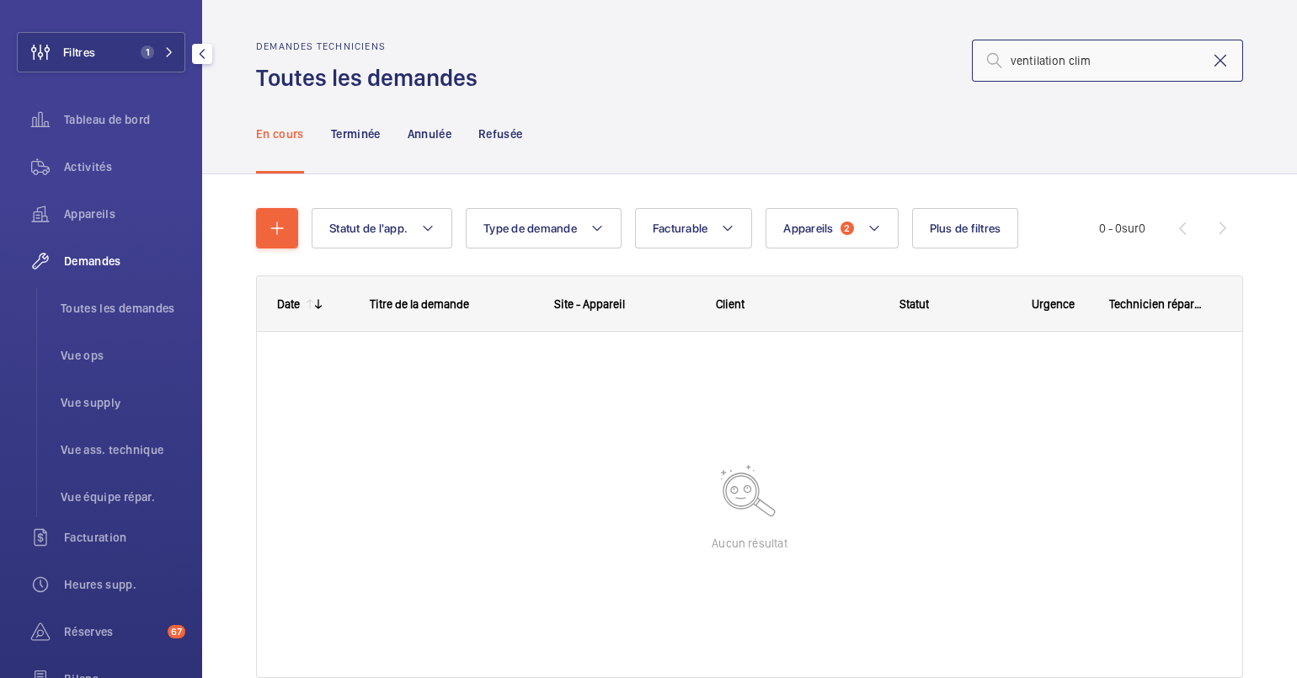
type input "ventilation clim"
click at [1211, 66] on mat-icon at bounding box center [1221, 61] width 20 height 20
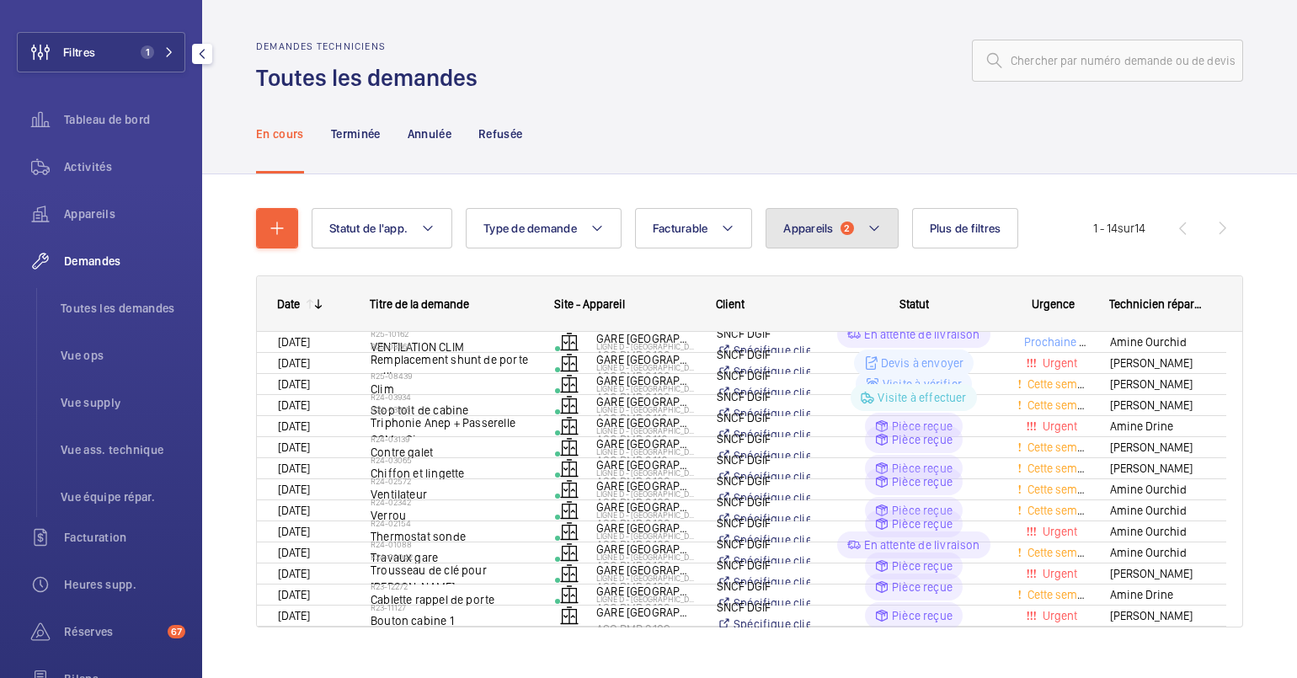
click at [834, 233] on button "Appareils 2" at bounding box center [832, 228] width 132 height 40
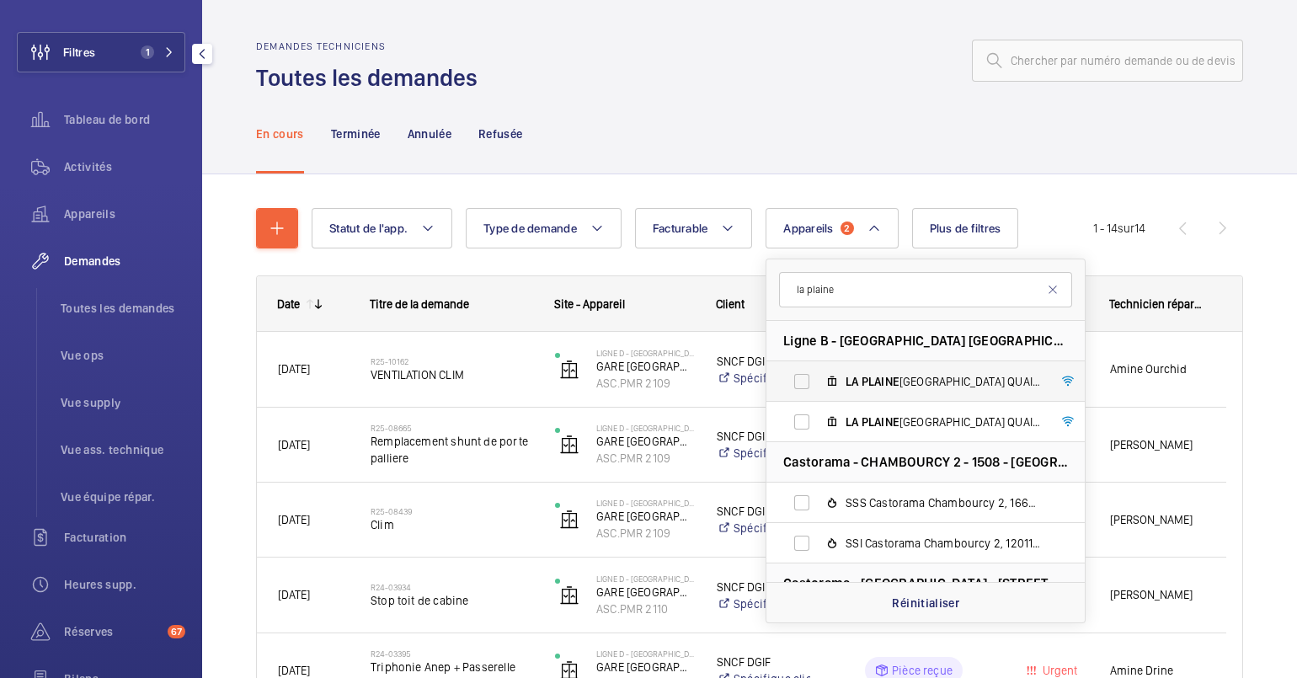
type input "la plaine"
click at [853, 366] on label "LA PLAINE [GEOGRAPHIC_DATA] QUAI 2 VOIE 2/2B, ASC.PMR 2009" at bounding box center [912, 381] width 291 height 40
click at [819, 366] on input "LA PLAINE [GEOGRAPHIC_DATA] QUAI 2 VOIE 2/2B, ASC.PMR 2009" at bounding box center [802, 382] width 34 height 34
checkbox input "true"
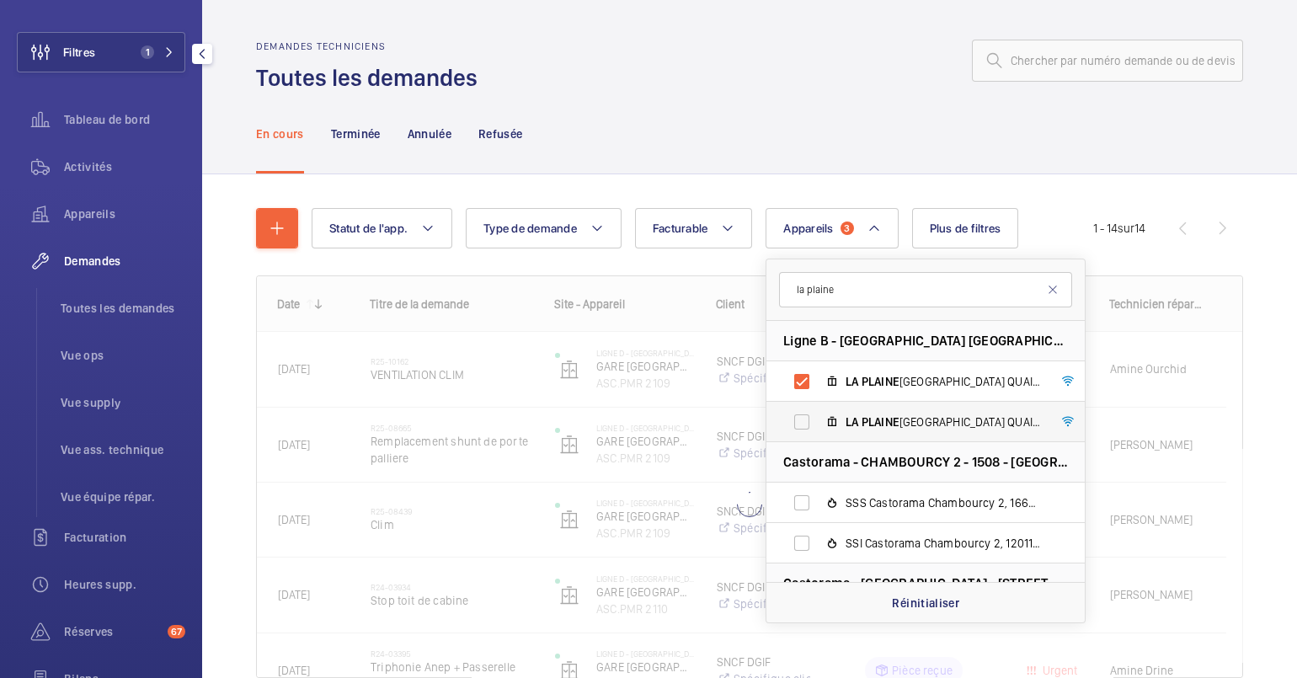
click at [858, 424] on span "LA" at bounding box center [852, 421] width 13 height 13
click at [819, 424] on input "LA PLAINE [GEOGRAPHIC_DATA] QUAI 1 VOIE 1/1B, ASC.PMR 2008" at bounding box center [802, 422] width 34 height 34
checkbox input "true"
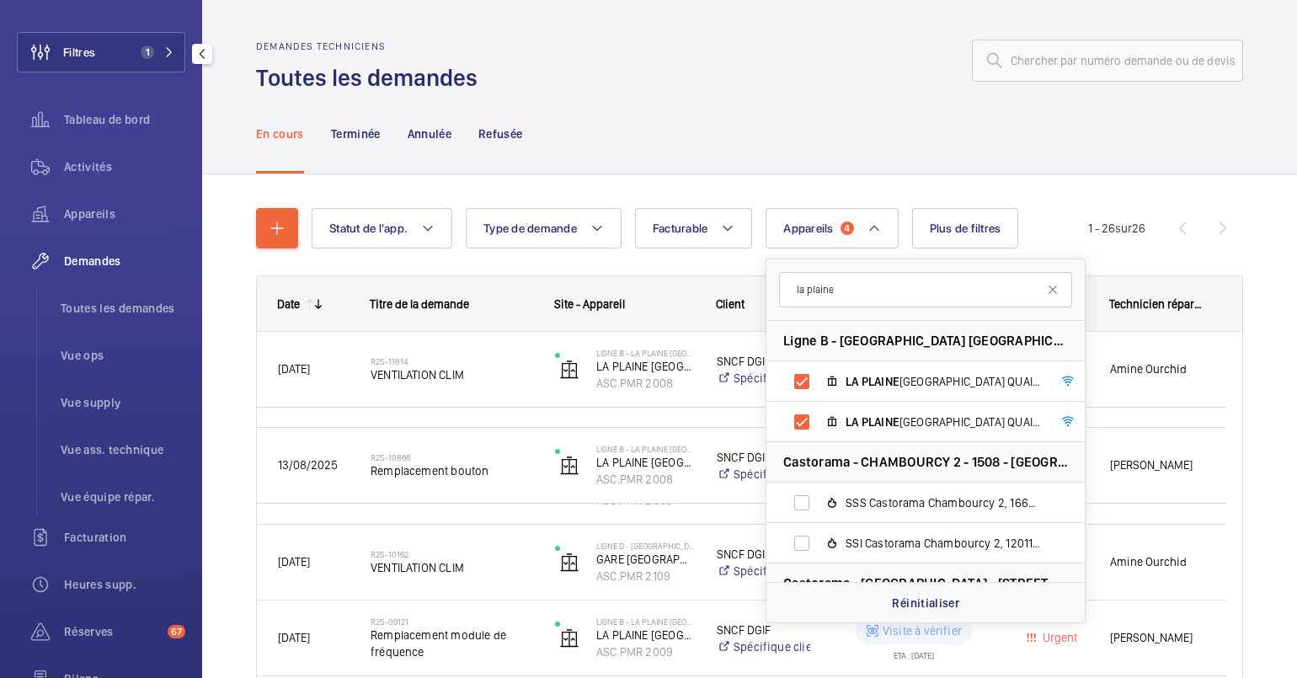
click at [782, 145] on div "En cours Terminée Annulée Refusée" at bounding box center [749, 134] width 987 height 80
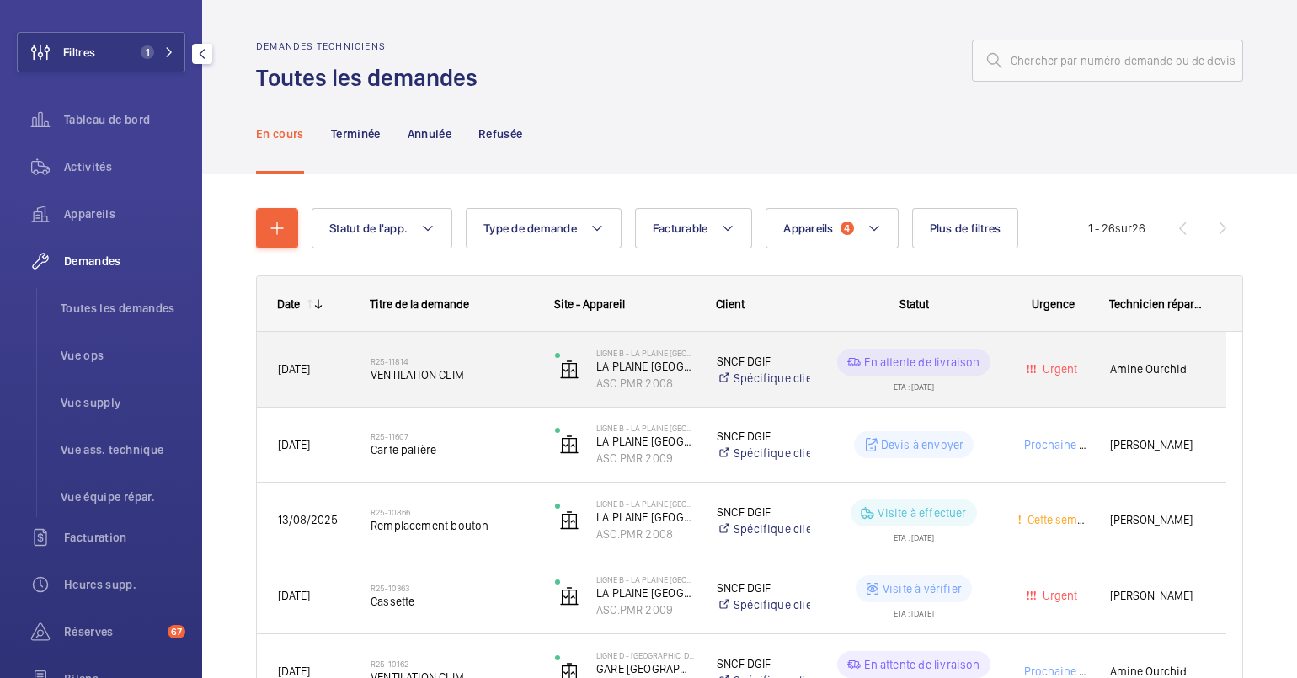
scroll to position [17, 0]
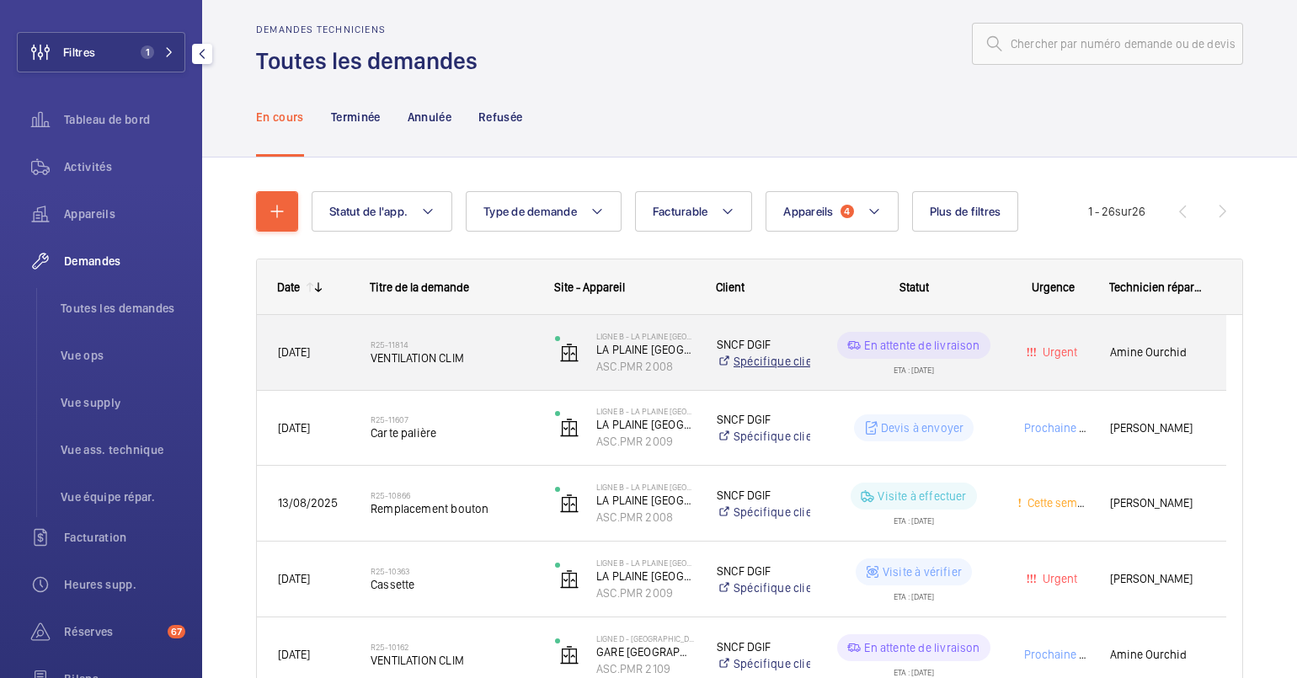
click at [718, 355] on mat-icon at bounding box center [723, 361] width 13 height 13
click at [446, 359] on span "VENTILATION CLIM" at bounding box center [452, 358] width 163 height 17
